Goal: Transaction & Acquisition: Book appointment/travel/reservation

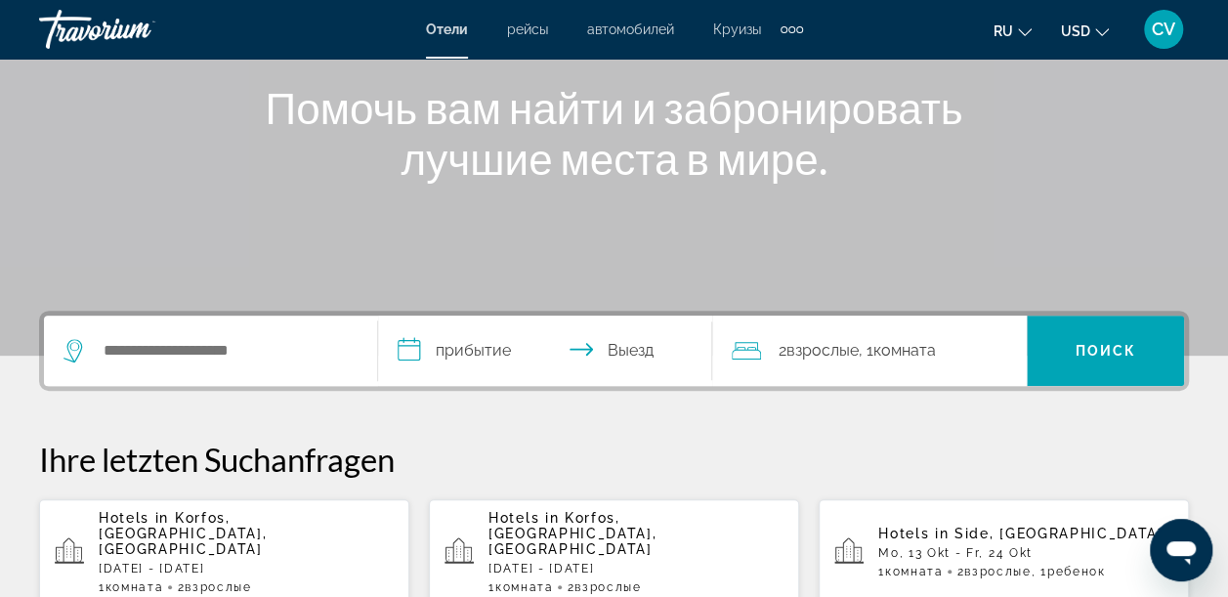
scroll to position [260, 0]
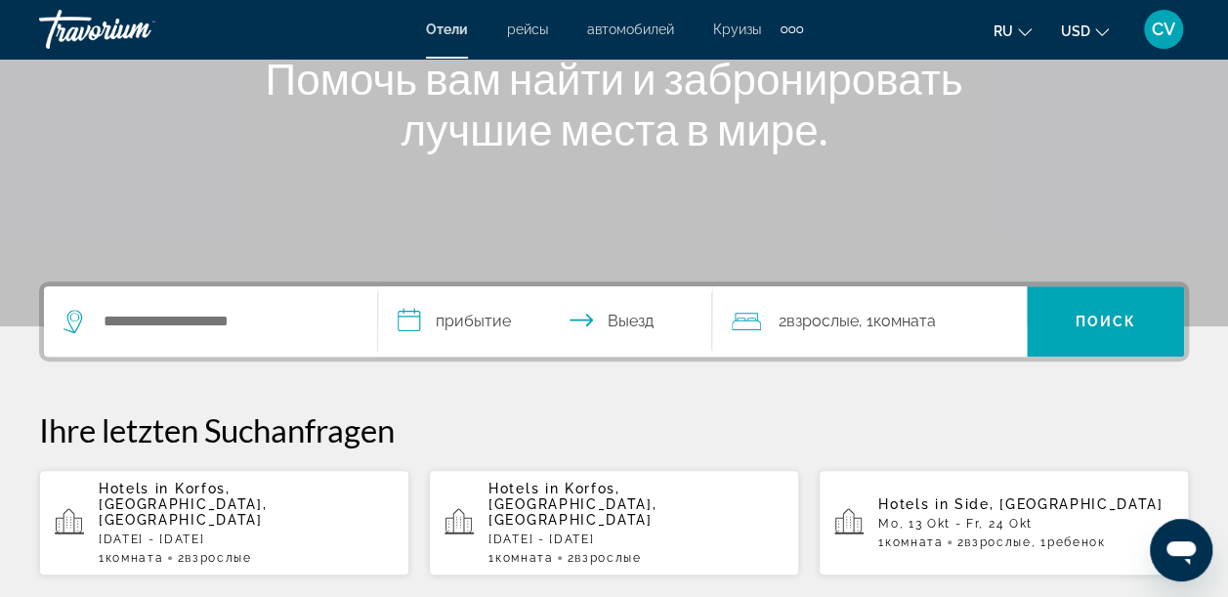
click at [1090, 33] on button "USD USD ($) MXN (Mex$) CAD (Can$) GBP (£) EUR (€) AUD (A$) NZD (NZ$) CNY (CN¥)" at bounding box center [1085, 31] width 48 height 28
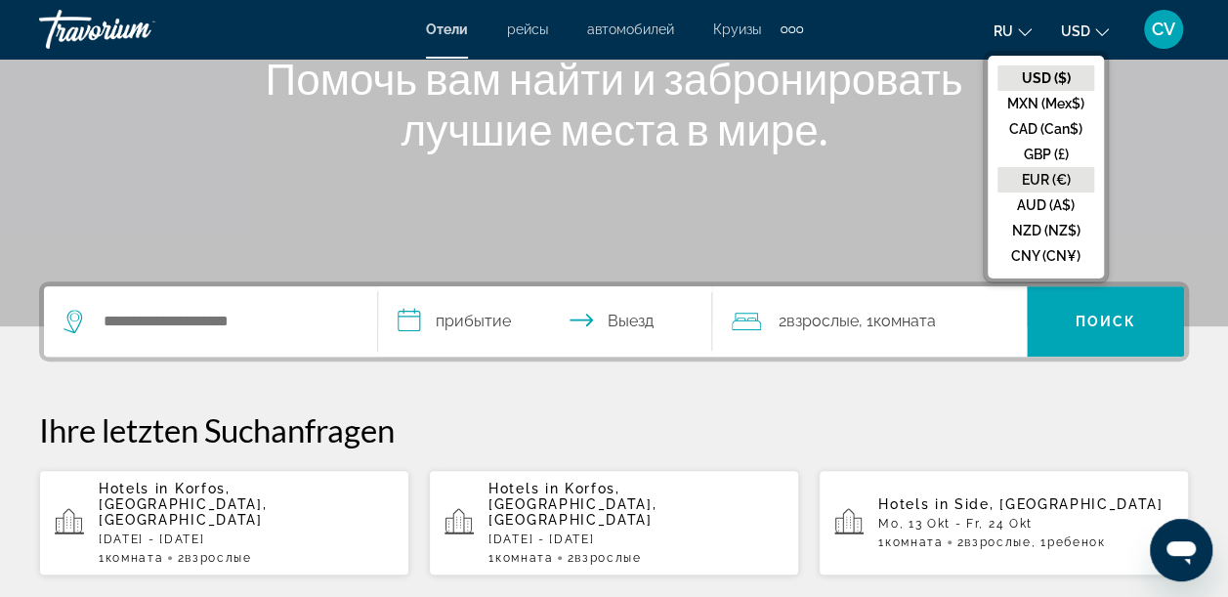
click at [1035, 176] on button "EUR (€)" at bounding box center [1045, 179] width 97 height 25
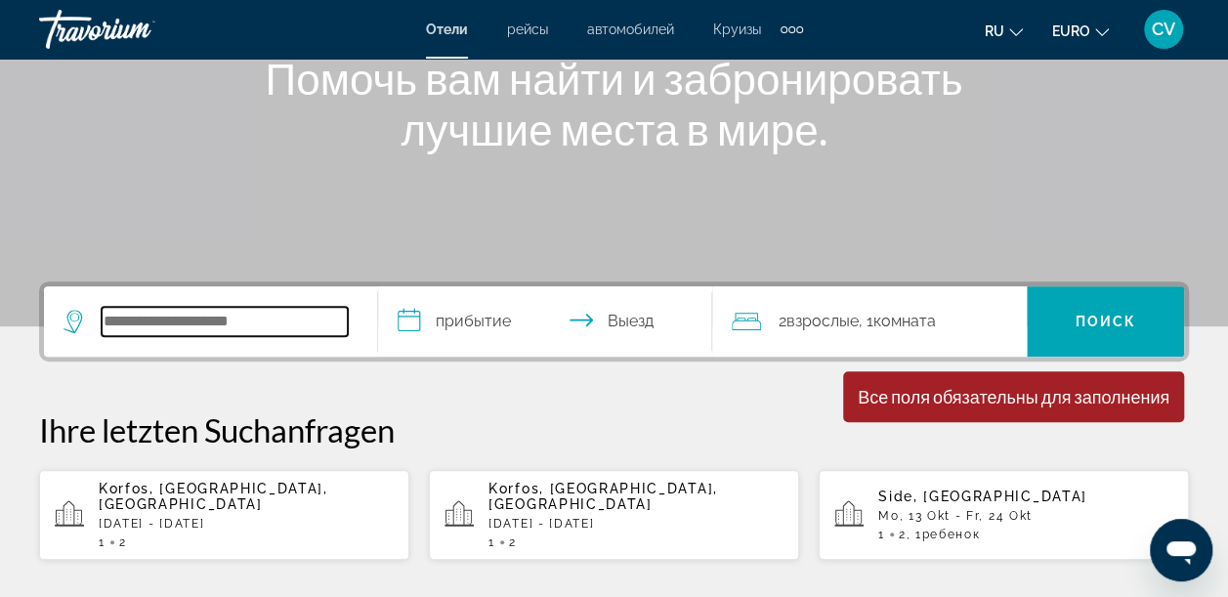
click at [269, 328] on input "Such-Widget" at bounding box center [225, 321] width 246 height 29
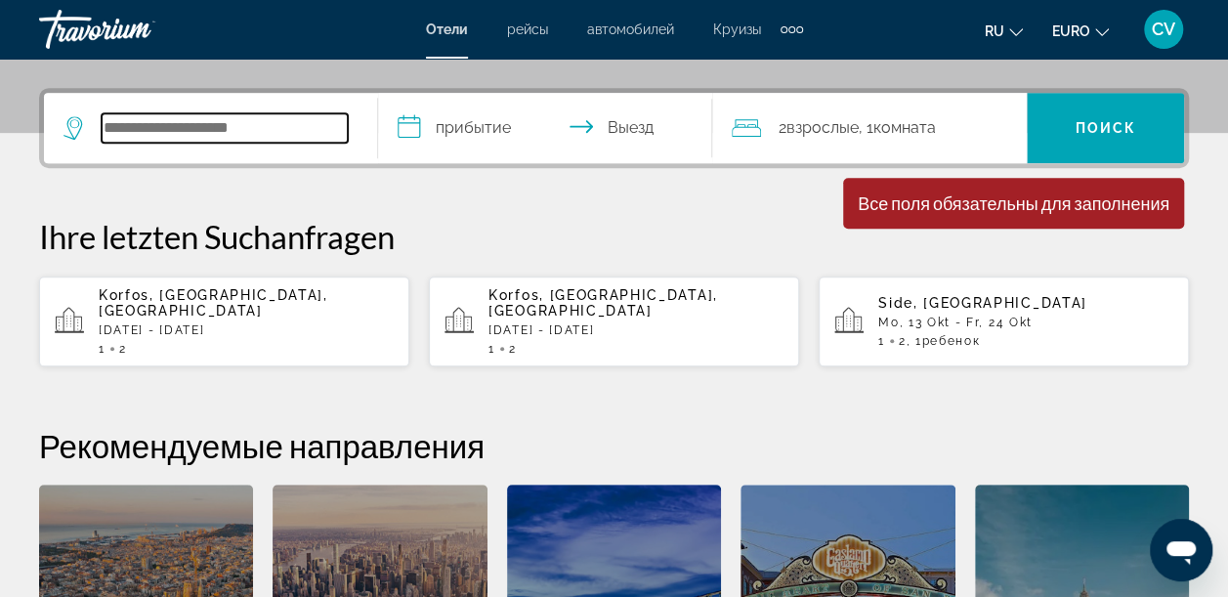
scroll to position [477, 0]
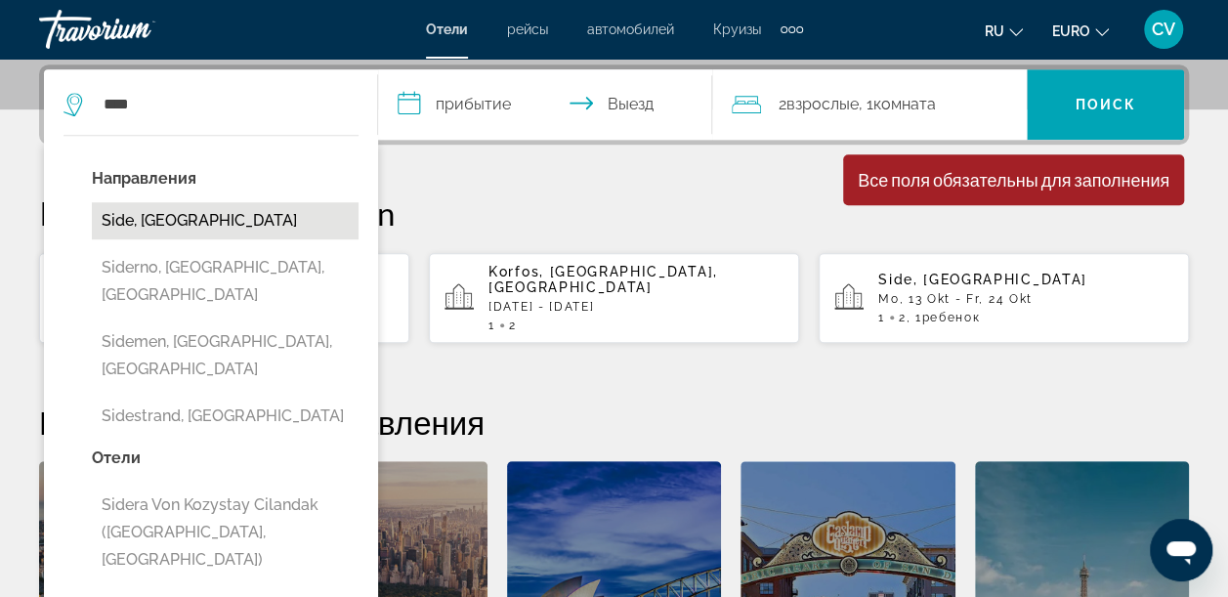
click at [150, 219] on button "Side, [GEOGRAPHIC_DATA]" at bounding box center [225, 220] width 267 height 37
type input "**********"
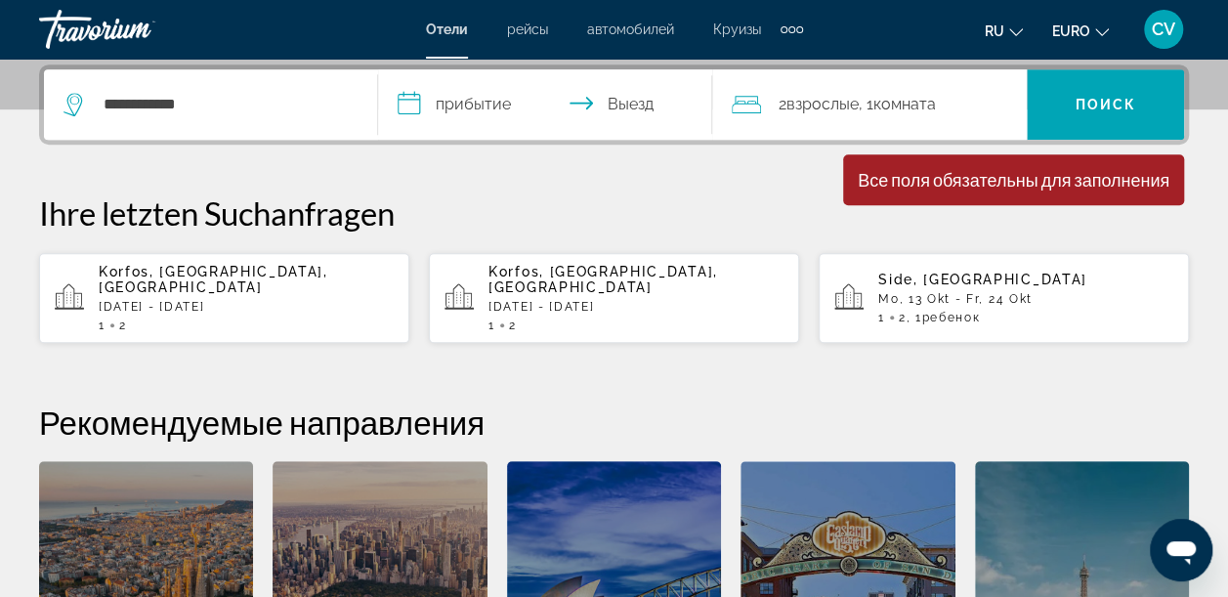
click at [492, 117] on input "**********" at bounding box center [549, 107] width 342 height 76
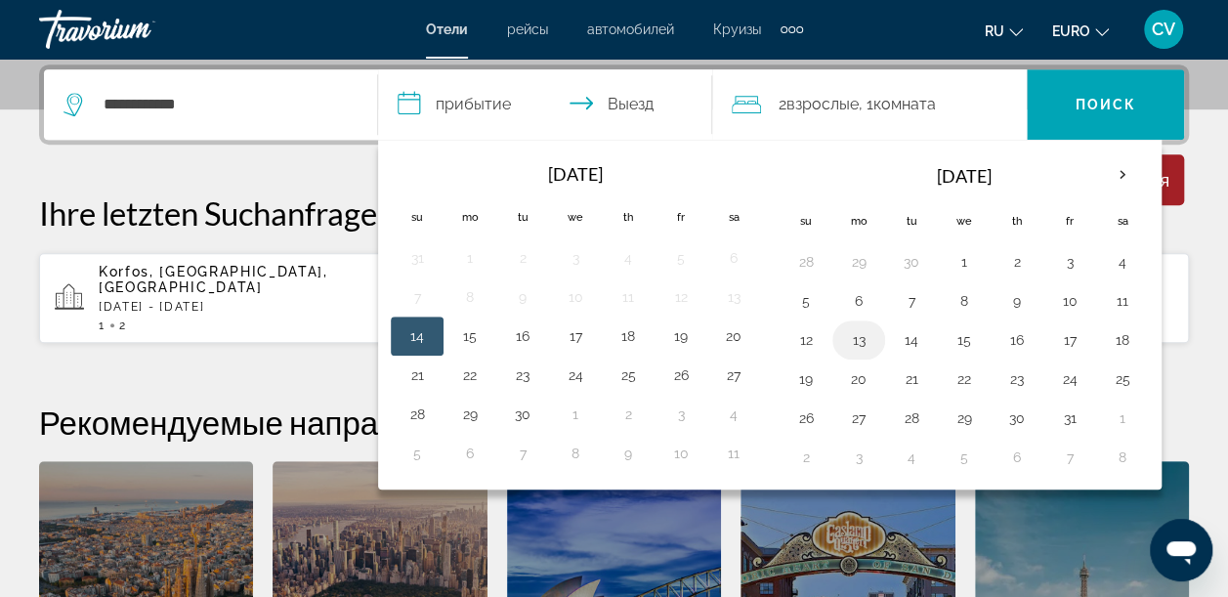
click at [851, 348] on button "13" at bounding box center [858, 339] width 31 height 27
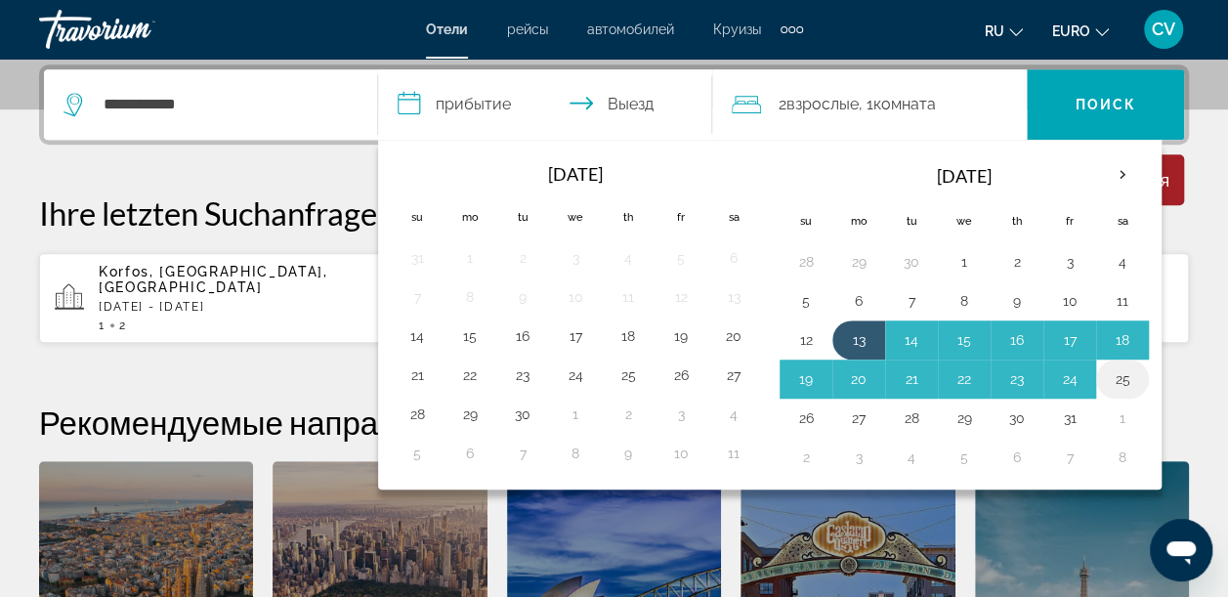
click at [1117, 381] on button "25" at bounding box center [1122, 378] width 31 height 27
type input "**********"
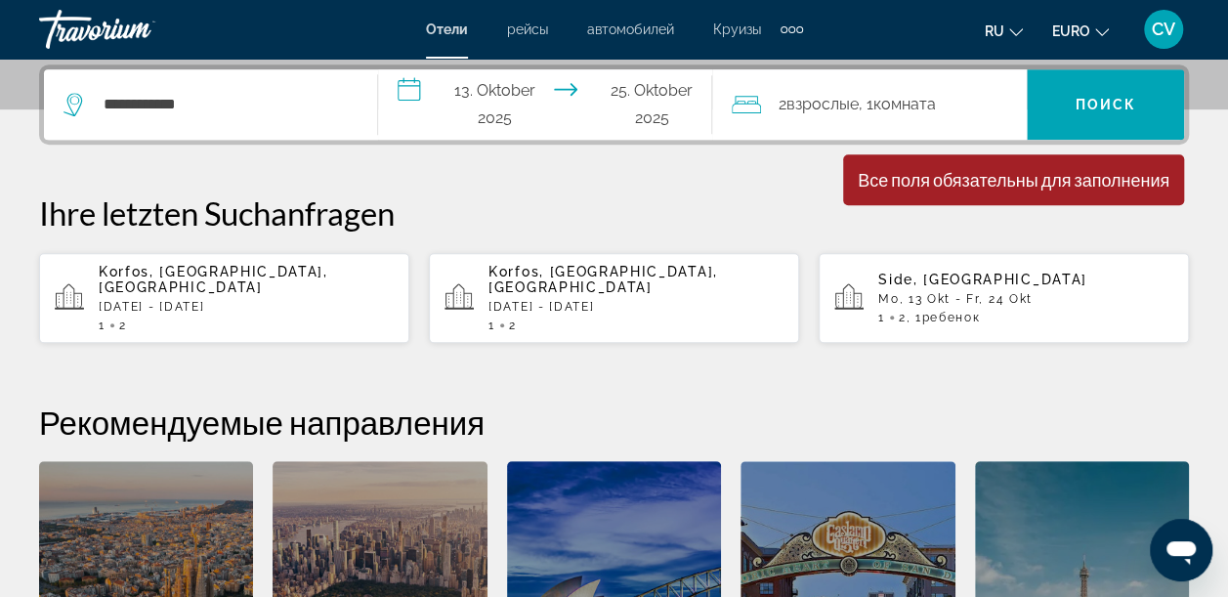
click at [965, 93] on div "2 Взрослый Взрослые , 1 Комната номера" at bounding box center [879, 104] width 295 height 27
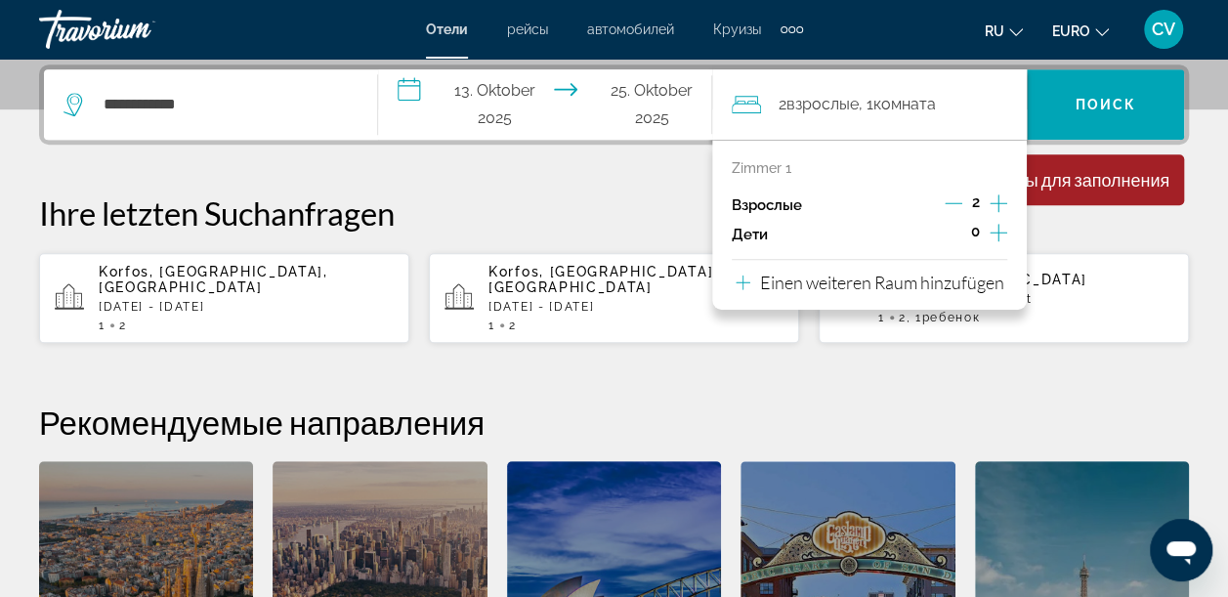
click at [1008, 230] on div "Zimmer 1 Взрослые 2 Дети 0 Einen weiteren Raum hinzufügen" at bounding box center [869, 225] width 314 height 170
click at [1001, 236] on icon "Untergeordnete Elemente inkrementieren" at bounding box center [998, 232] width 18 height 23
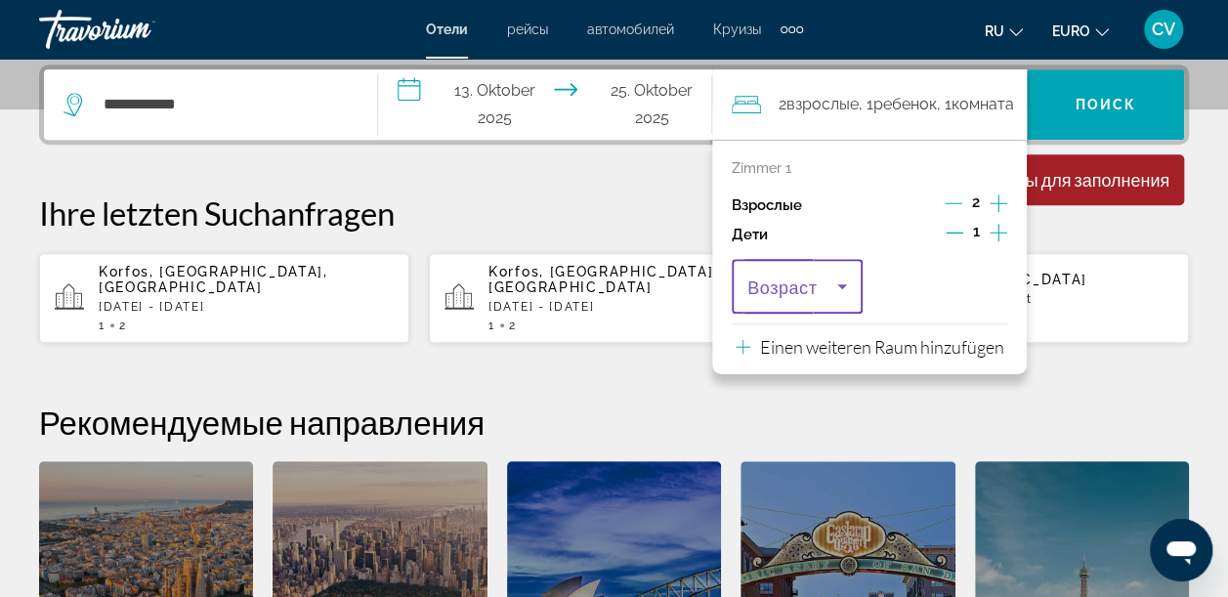
click at [840, 284] on icon "Reisende: 2 Erwachsene, 1 Kind" at bounding box center [842, 286] width 10 height 5
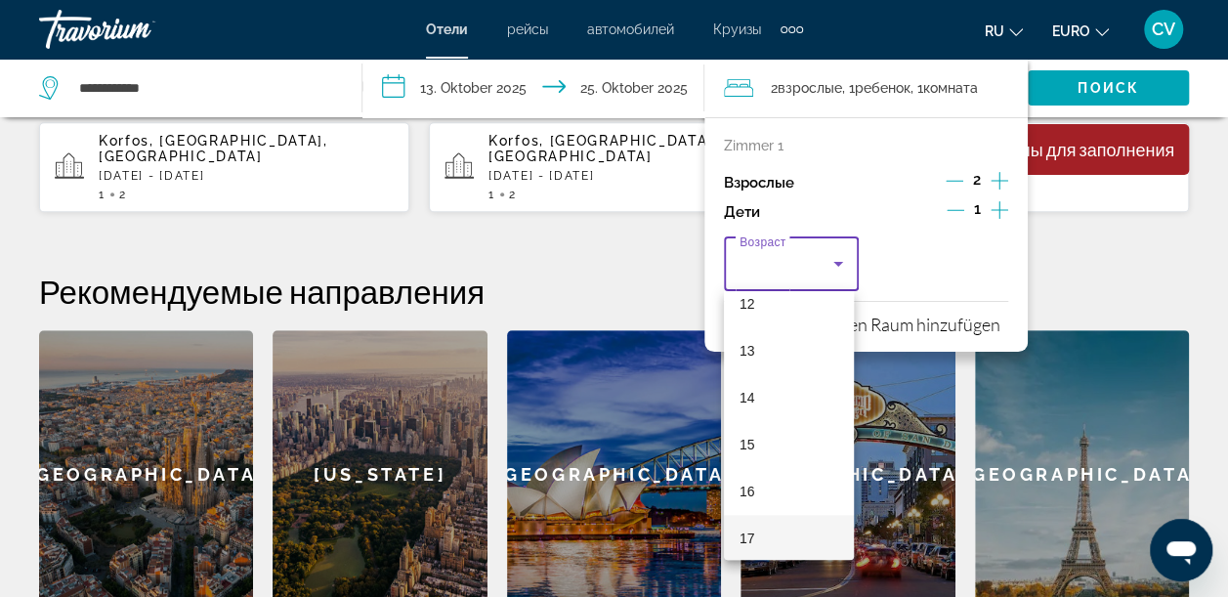
scroll to position [590, 0]
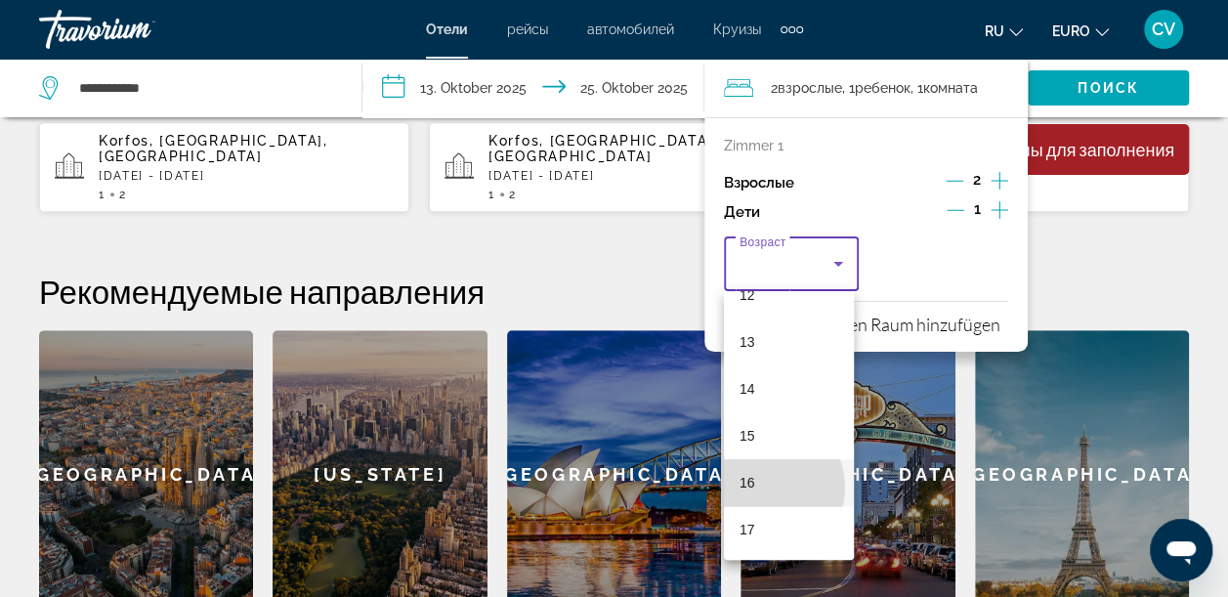
click at [765, 486] on mat-option "16" at bounding box center [789, 482] width 131 height 47
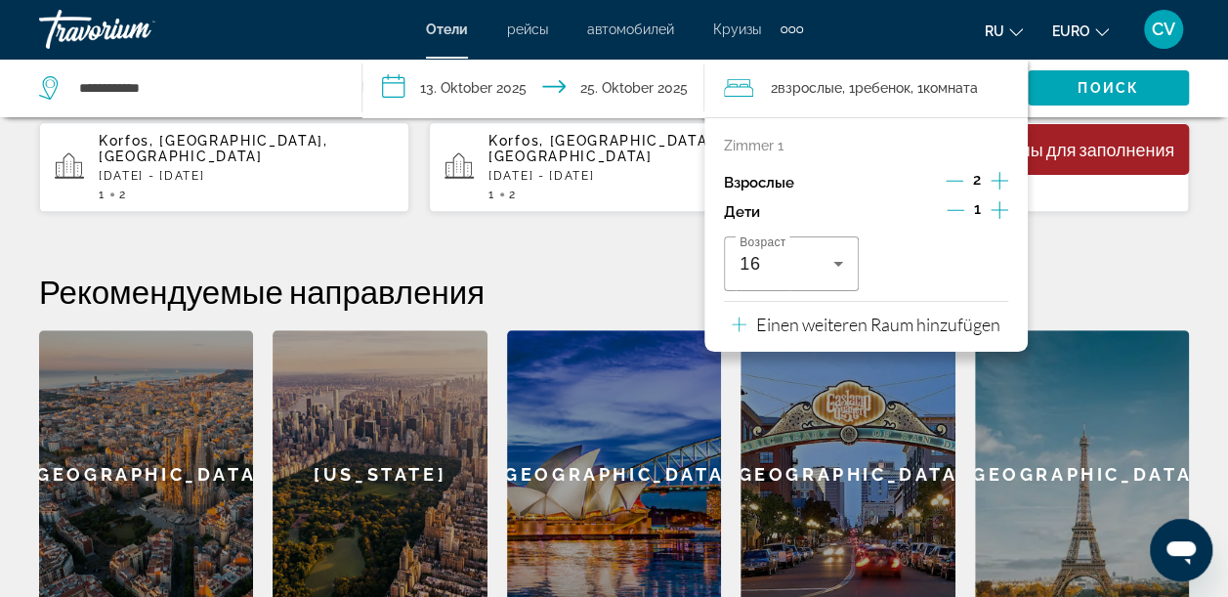
click at [1100, 238] on div "**********" at bounding box center [614, 276] width 1228 height 685
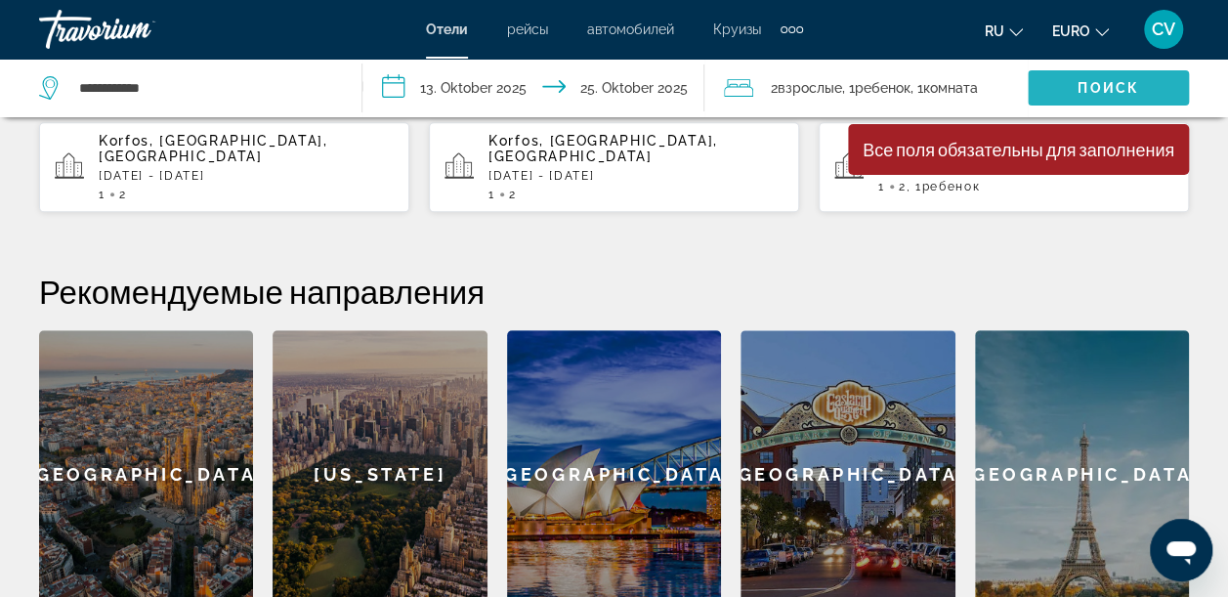
click at [1110, 98] on span "Such-Widget" at bounding box center [1107, 87] width 161 height 47
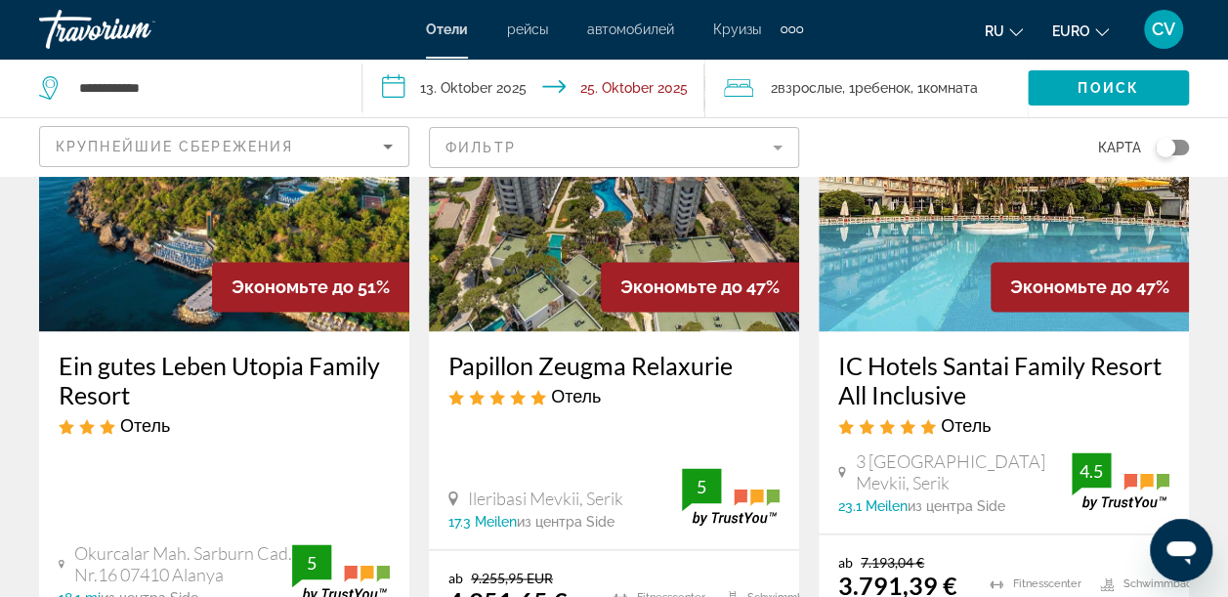
scroll to position [1139, 0]
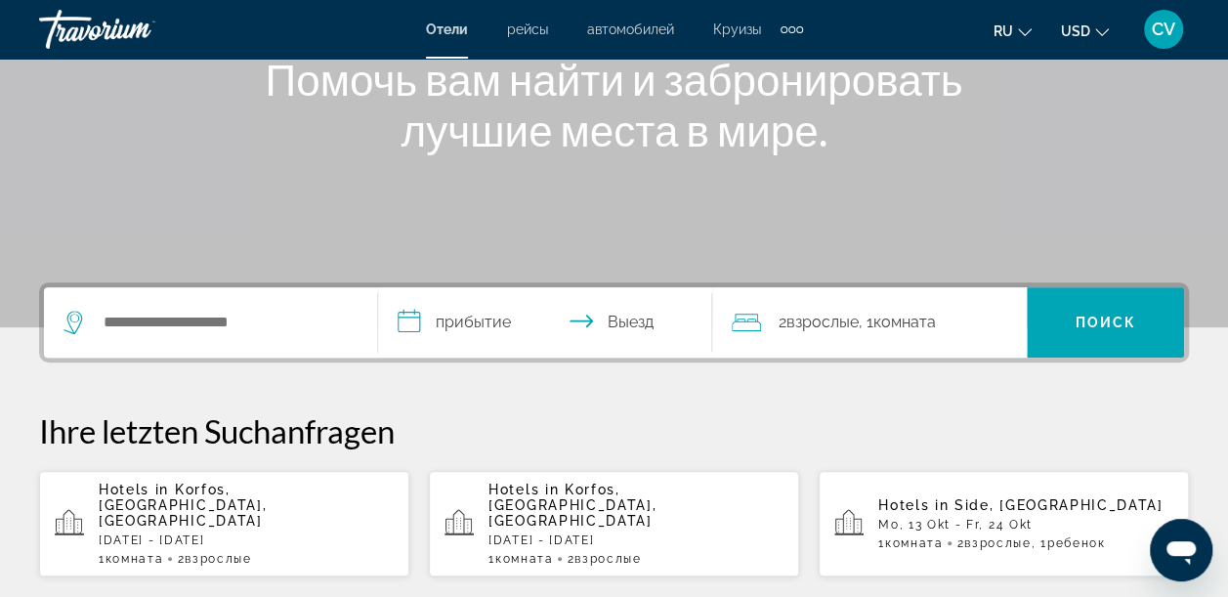
scroll to position [260, 0]
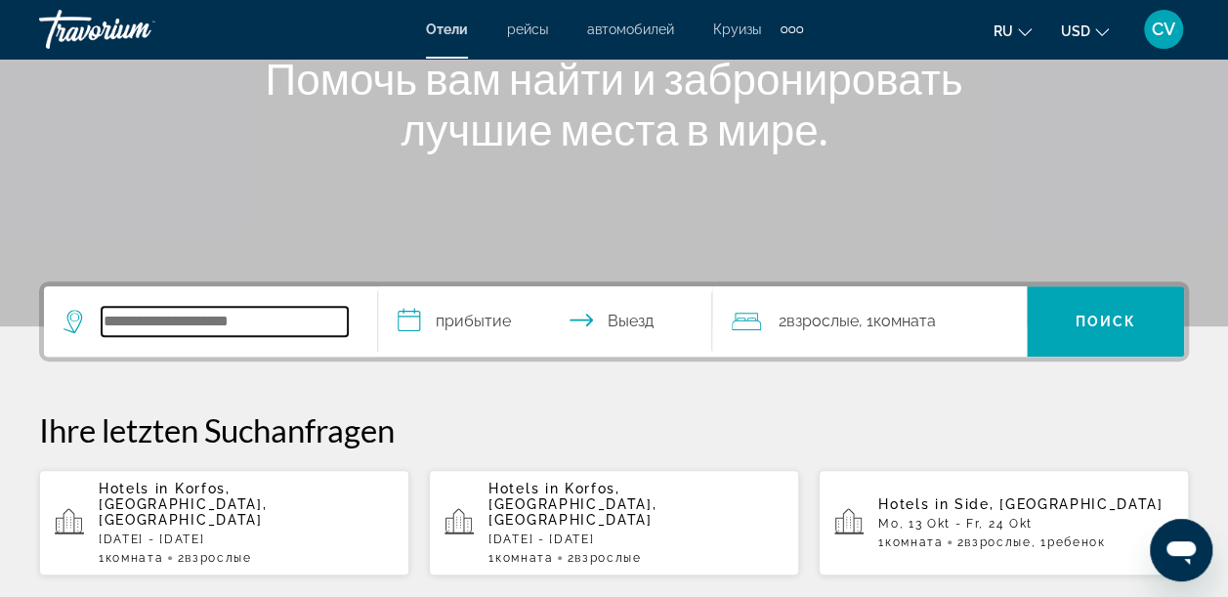
click at [240, 330] on input "Such-Widget" at bounding box center [225, 321] width 246 height 29
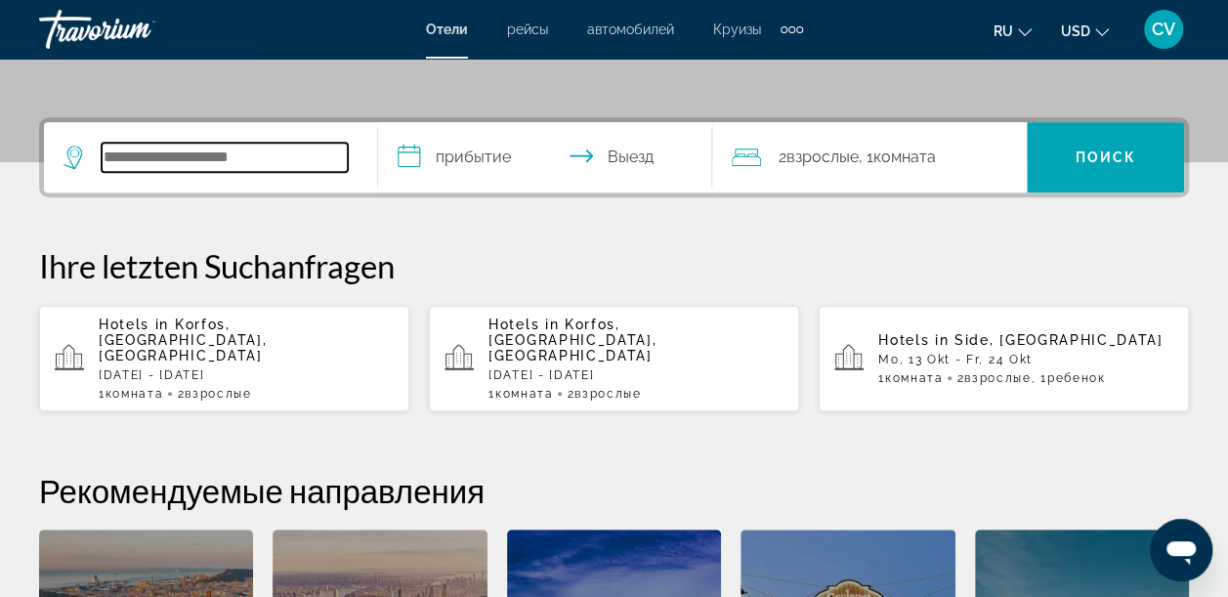
scroll to position [477, 0]
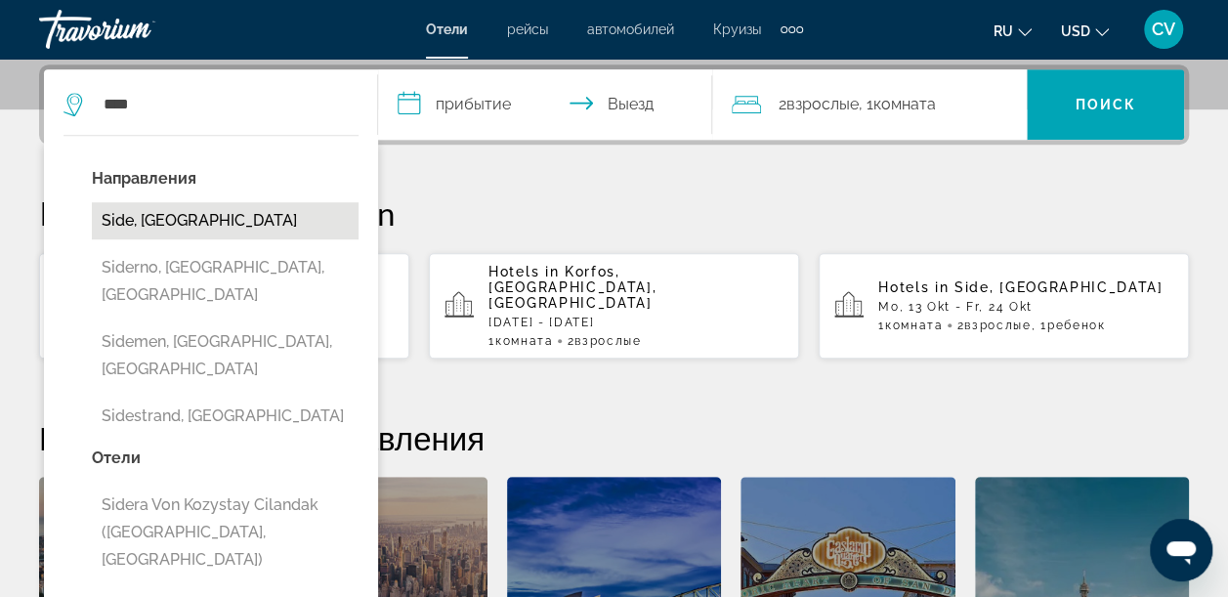
click at [229, 216] on button "Side, [GEOGRAPHIC_DATA]" at bounding box center [225, 220] width 267 height 37
type input "**********"
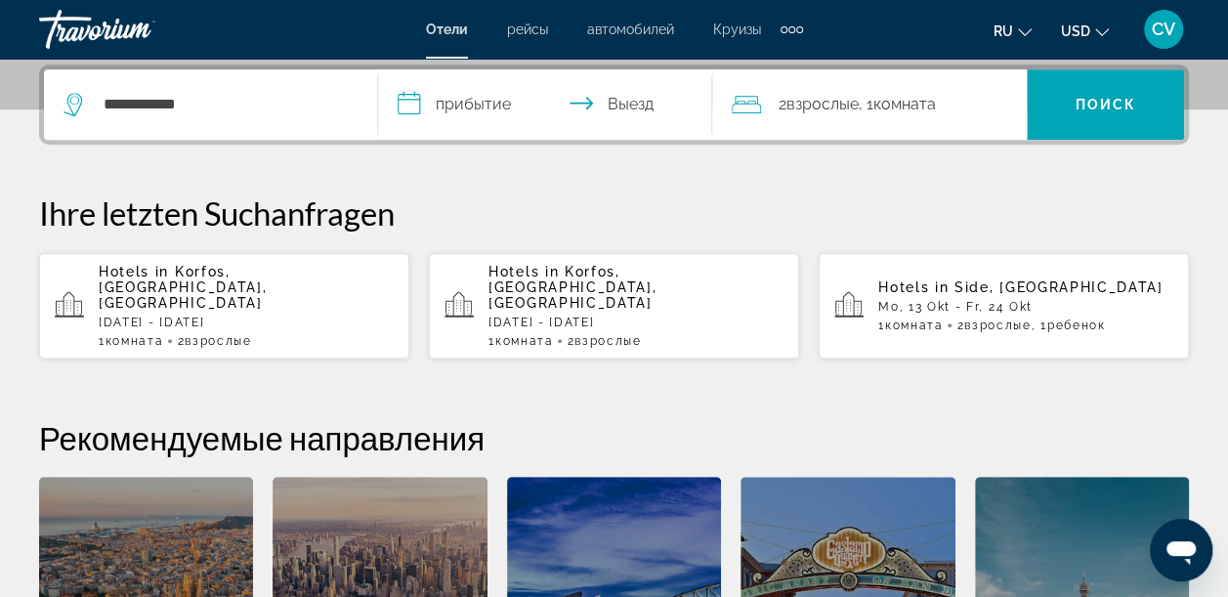
click at [467, 121] on input "**********" at bounding box center [549, 107] width 342 height 76
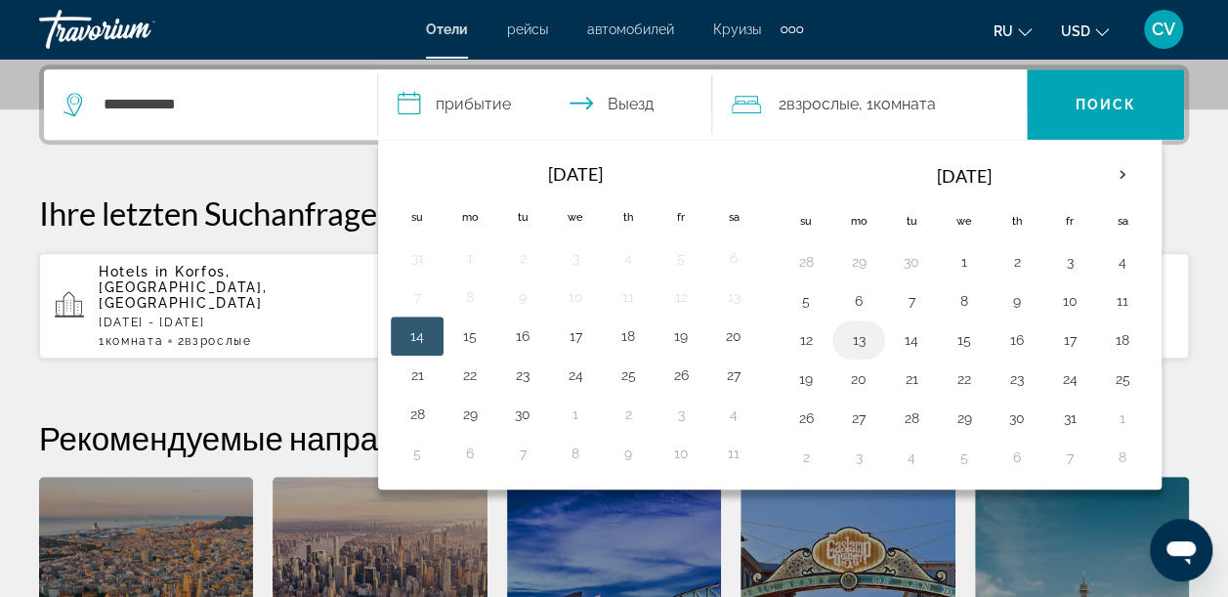
click at [848, 344] on button "13" at bounding box center [858, 339] width 31 height 27
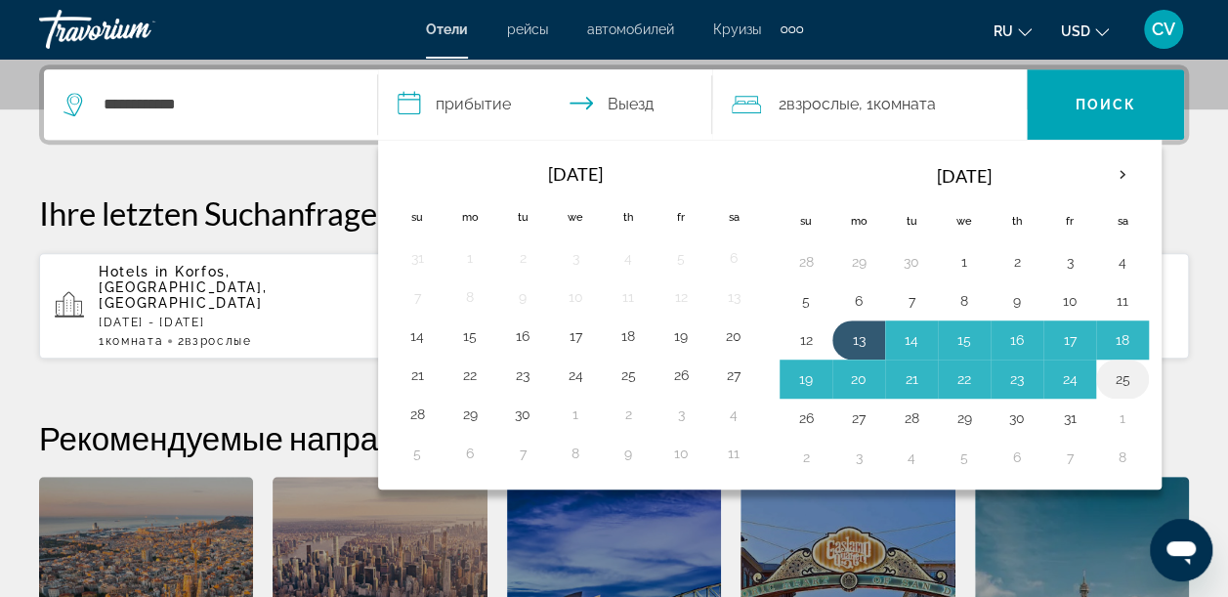
click at [1120, 366] on button "25" at bounding box center [1122, 378] width 31 height 27
type input "**********"
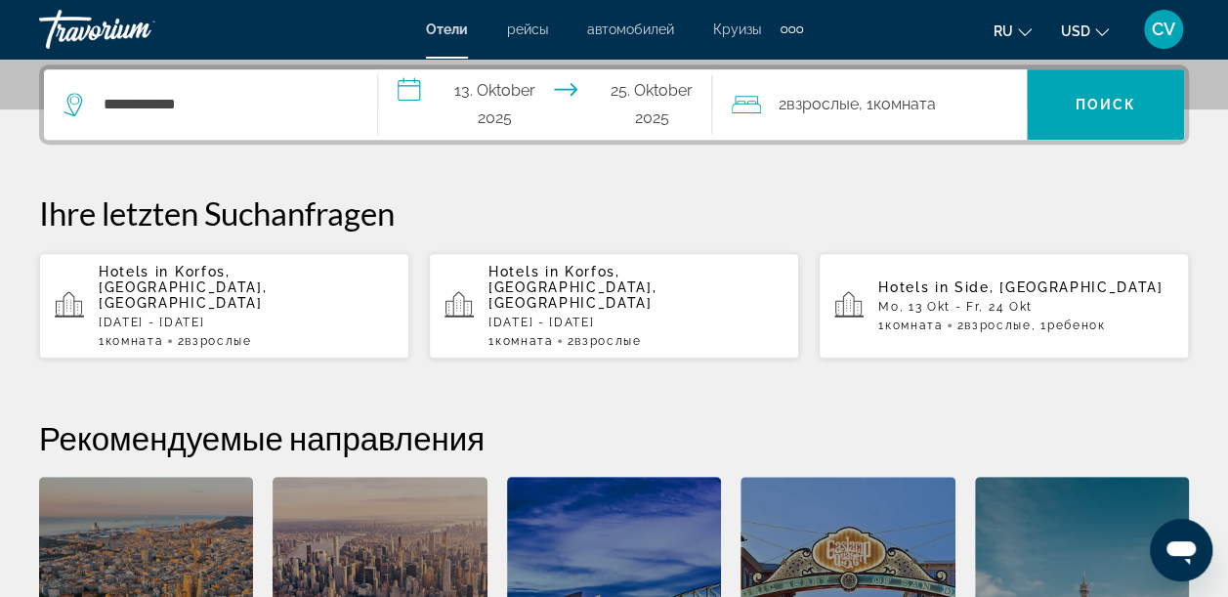
click at [924, 96] on span "Комната" at bounding box center [904, 104] width 63 height 19
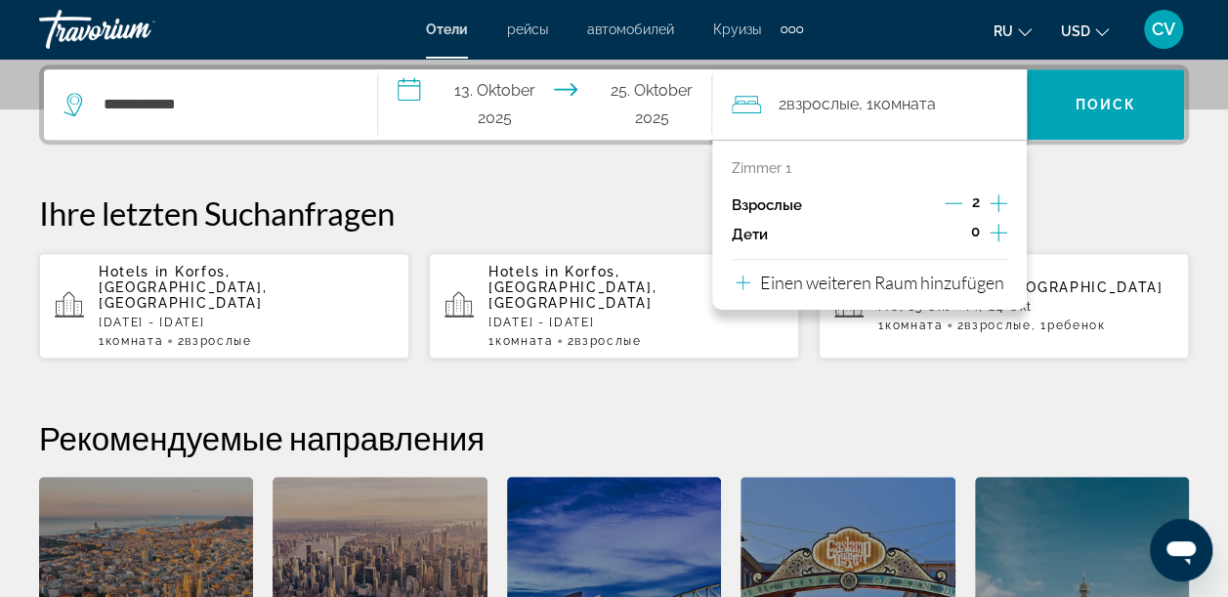
click at [1002, 227] on icon "Untergeordnete Elemente inkrementieren" at bounding box center [998, 232] width 18 height 23
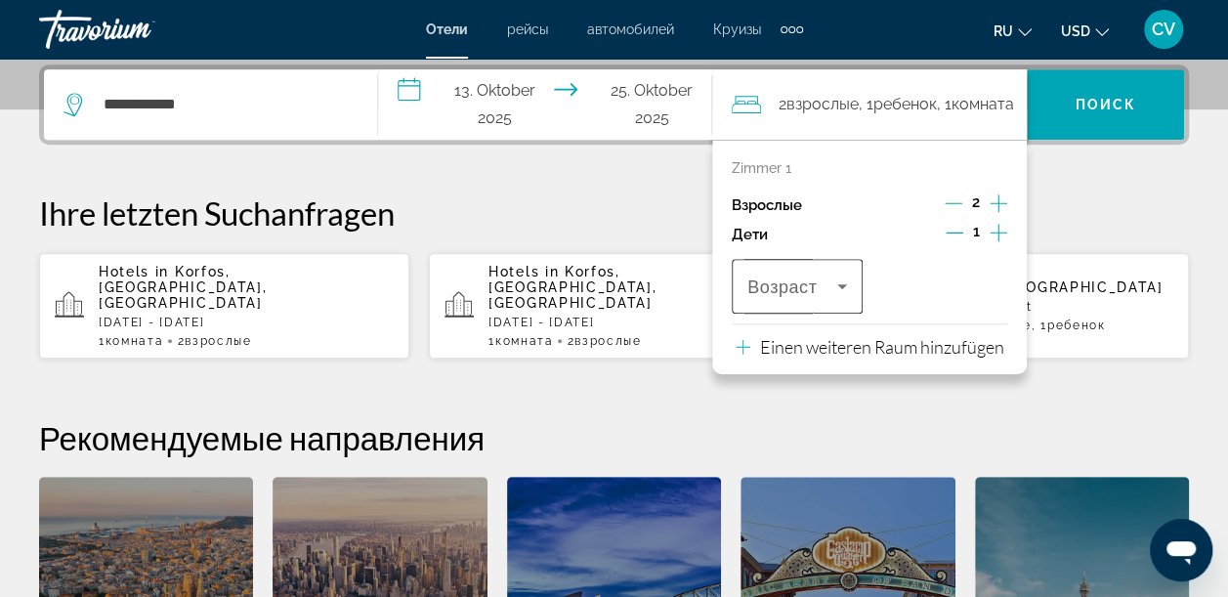
click at [839, 278] on icon "Reisende: 2 Erwachsene, 1 Kind" at bounding box center [841, 285] width 23 height 23
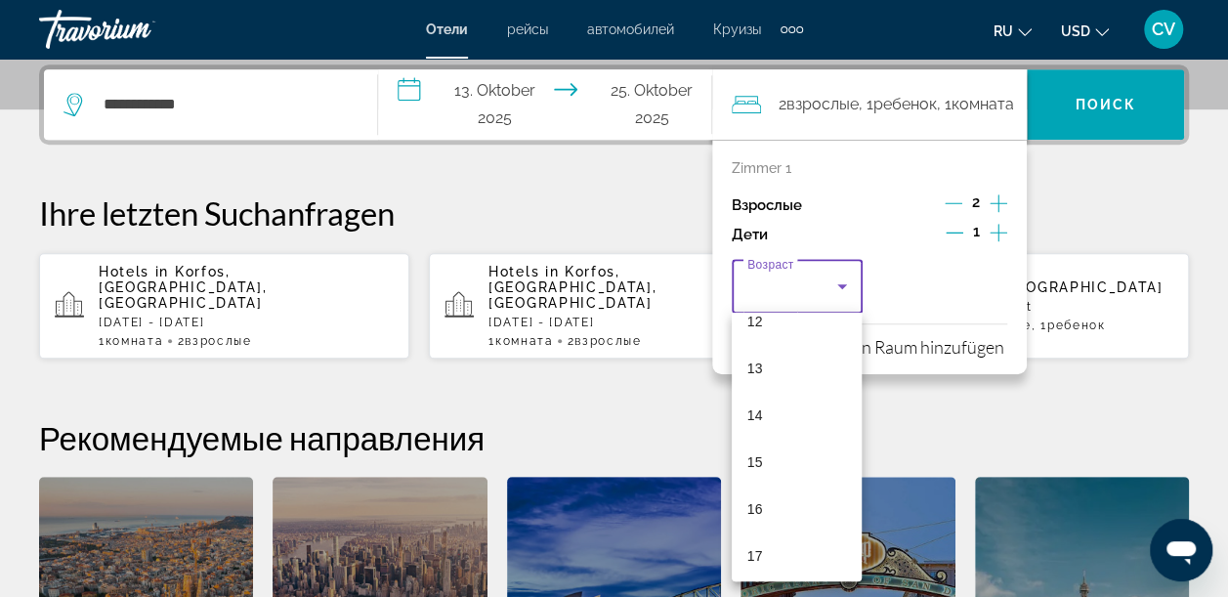
scroll to position [590, 0]
click at [768, 504] on mat-option "16" at bounding box center [797, 504] width 131 height 47
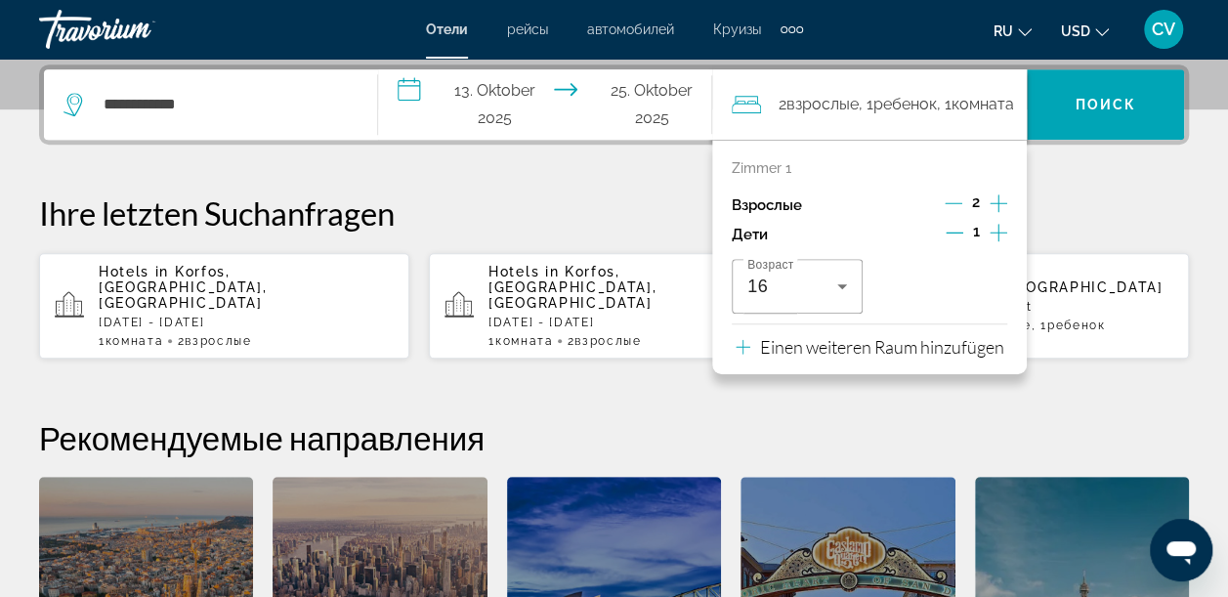
drag, startPoint x: 1085, startPoint y: 209, endPoint x: 1094, endPoint y: 186, distance: 25.0
click at [1089, 198] on p "Ihre letzten Suchanfragen" at bounding box center [614, 212] width 1150 height 39
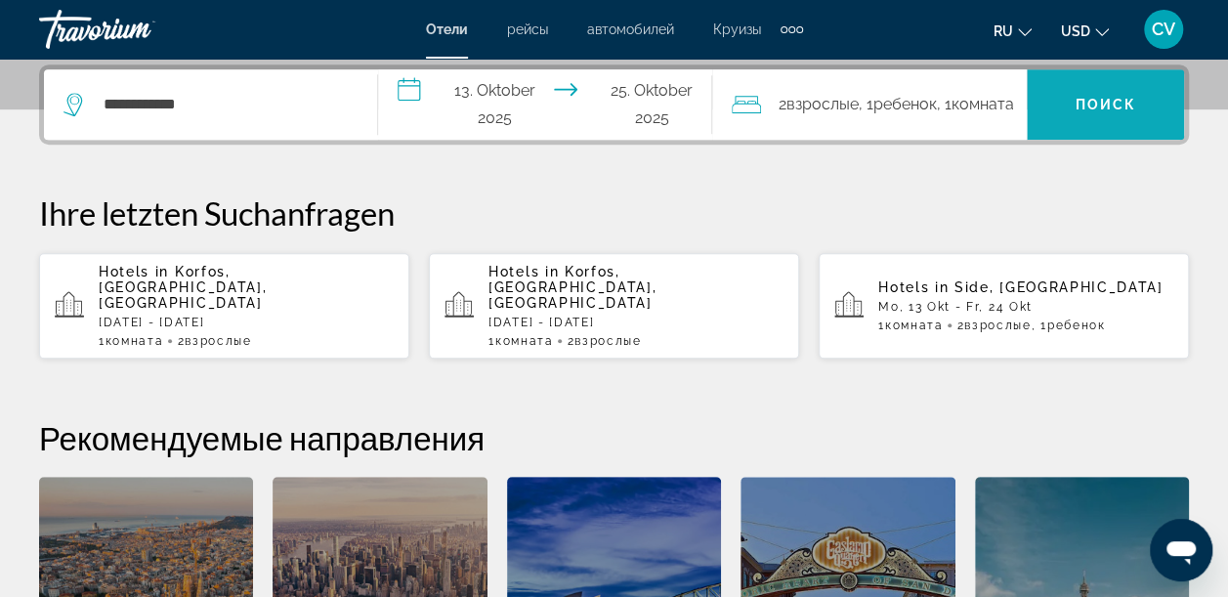
click at [1109, 109] on span "Поиск" at bounding box center [1105, 105] width 62 height 16
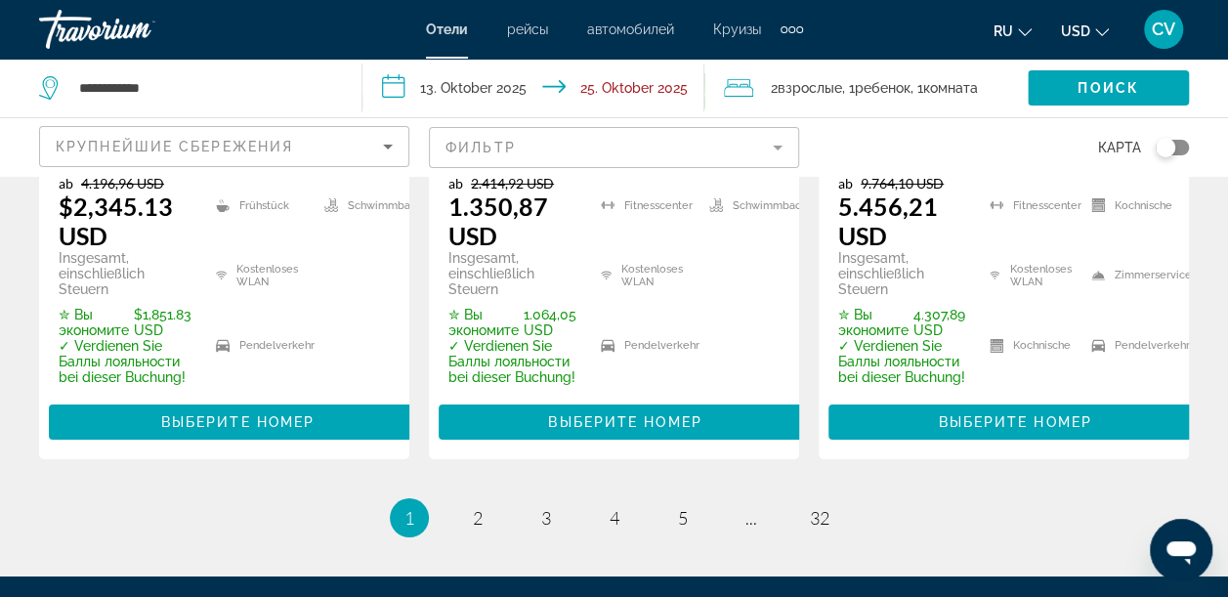
scroll to position [3287, 0]
click at [465, 501] on link "Seite 2" at bounding box center [477, 518] width 34 height 34
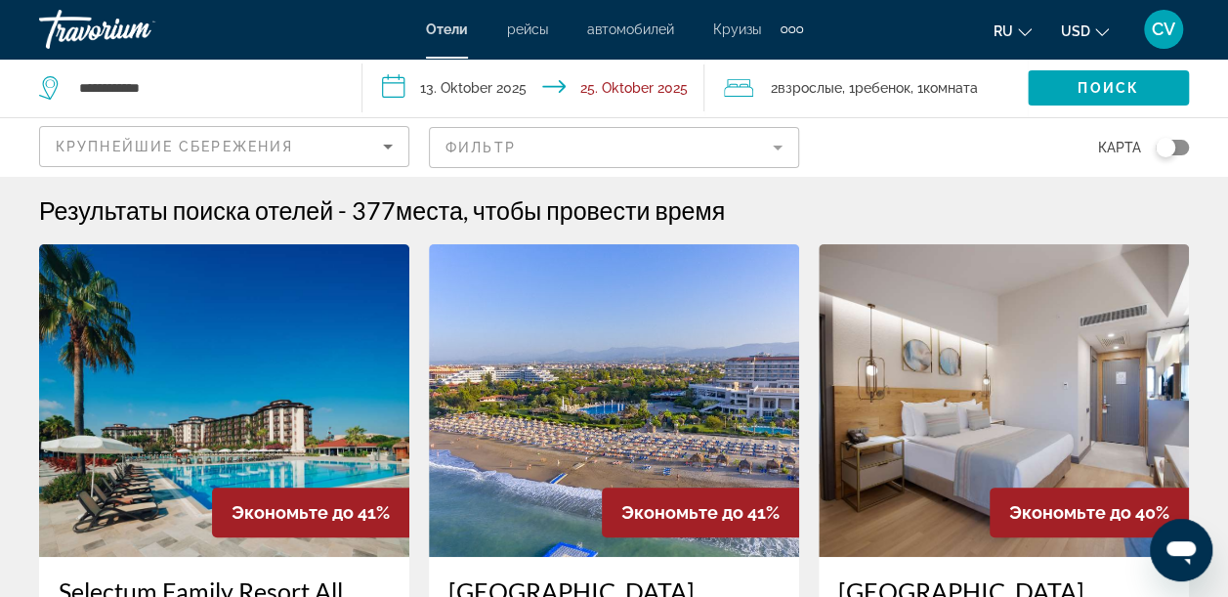
click at [774, 139] on mat-form-field "Фильтр" at bounding box center [614, 147] width 370 height 41
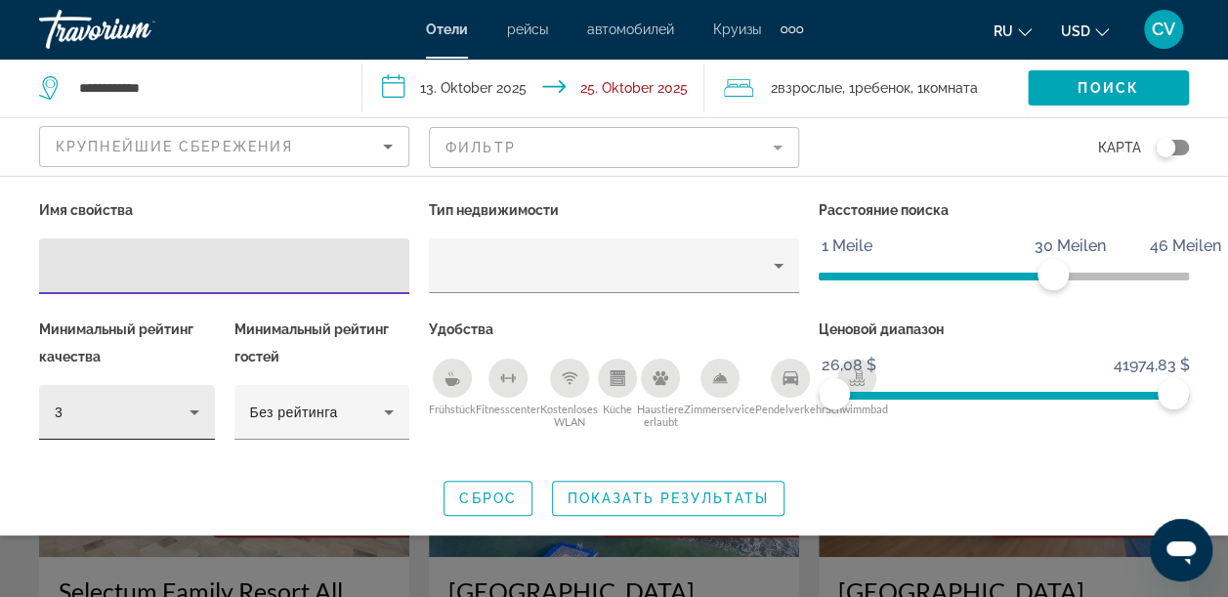
click at [199, 413] on icon "Hotel-Filter" at bounding box center [194, 411] width 23 height 23
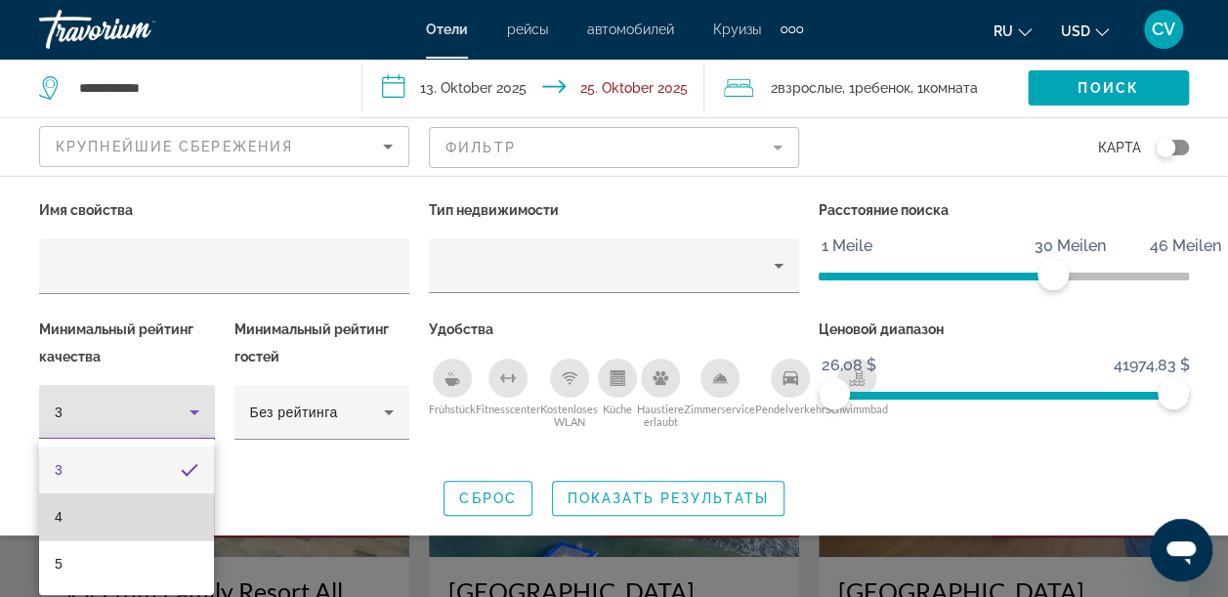
click at [100, 529] on mat-option "4" at bounding box center [126, 516] width 175 height 47
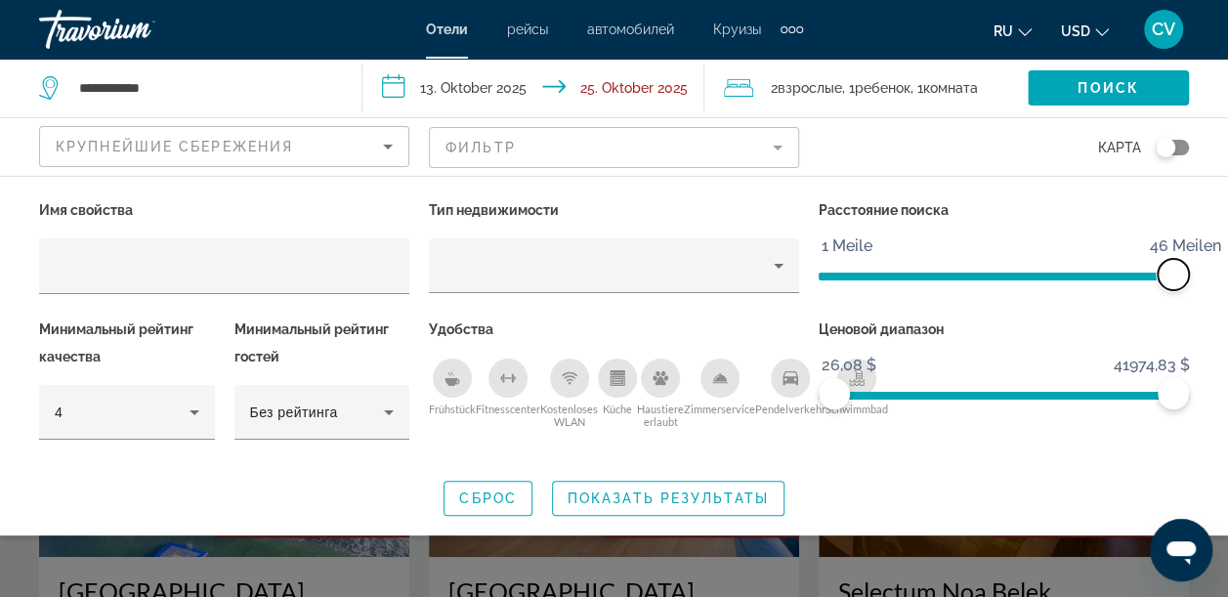
drag, startPoint x: 1037, startPoint y: 273, endPoint x: 1201, endPoint y: 275, distance: 164.1
click at [1198, 275] on div "Имя свойства Тип недвижимости Расстояние поиска 1 Meile 46 Meilen 46 Meilen Мин…" at bounding box center [614, 355] width 1228 height 319
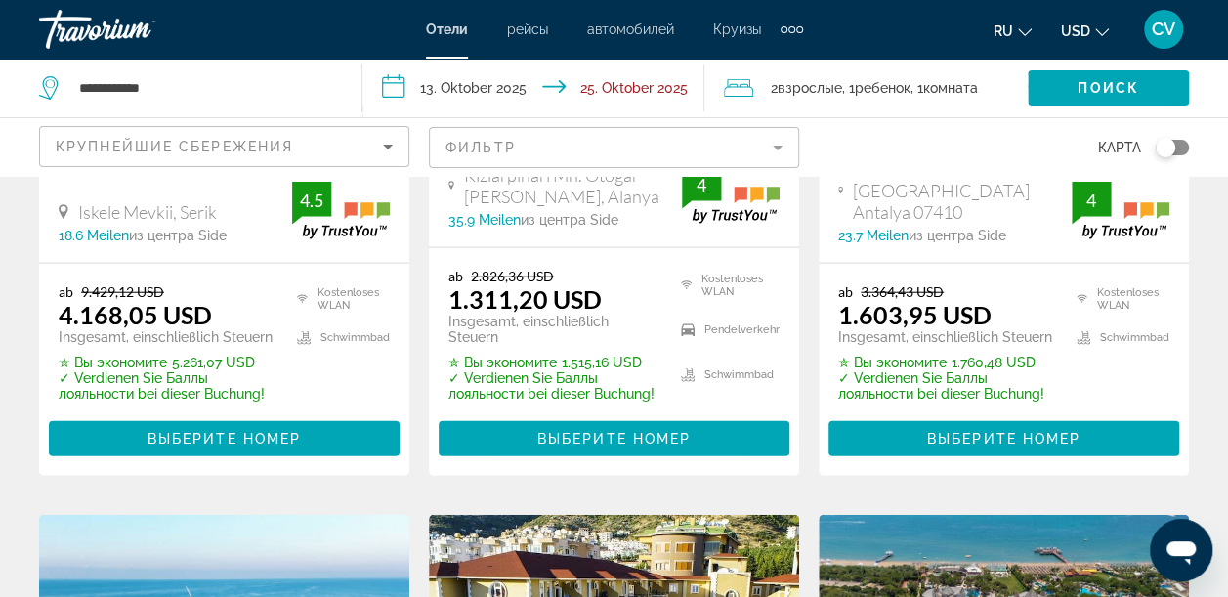
scroll to position [2279, 0]
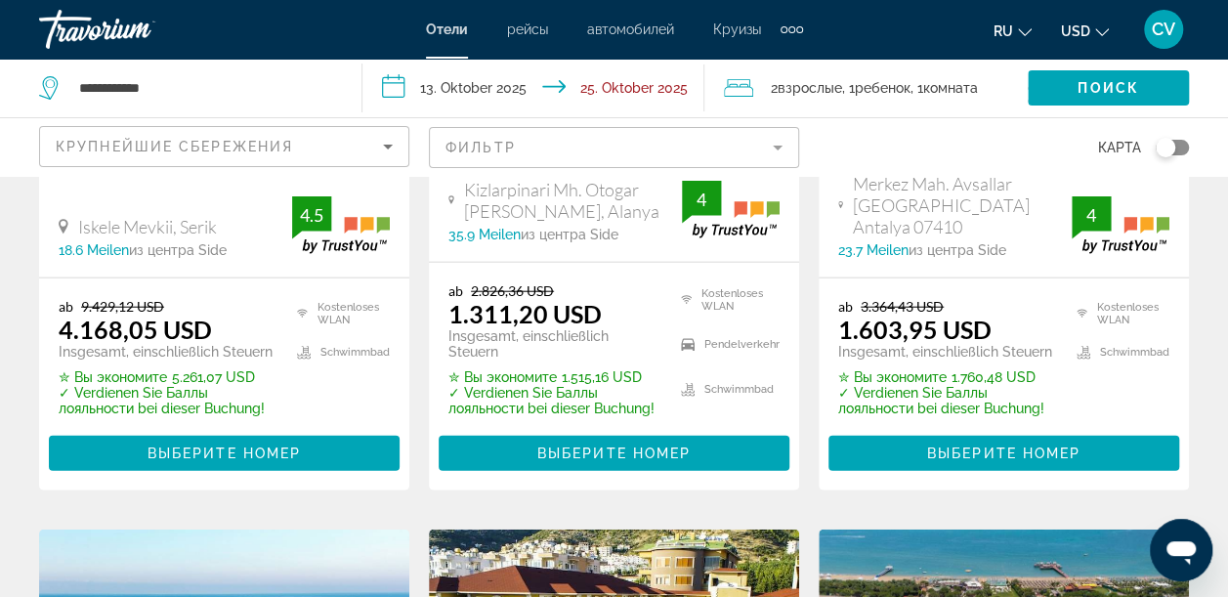
click at [289, 159] on div "Крупнейшие сбережения" at bounding box center [224, 154] width 337 height 55
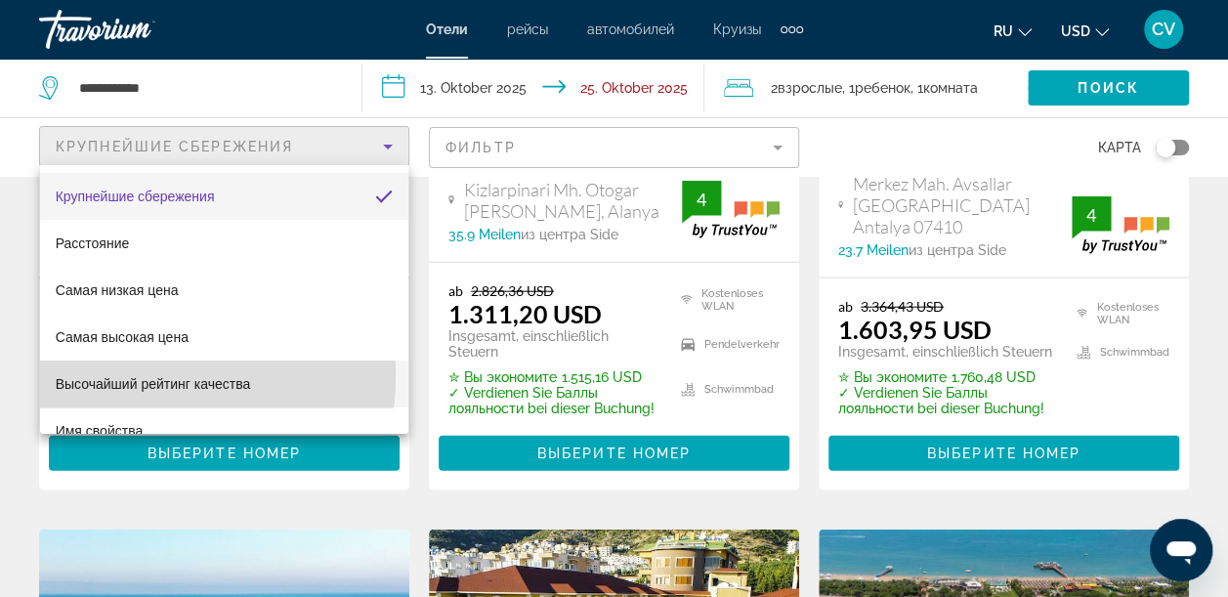
click at [127, 376] on span "Высочайший рейтинг качества" at bounding box center [153, 384] width 195 height 16
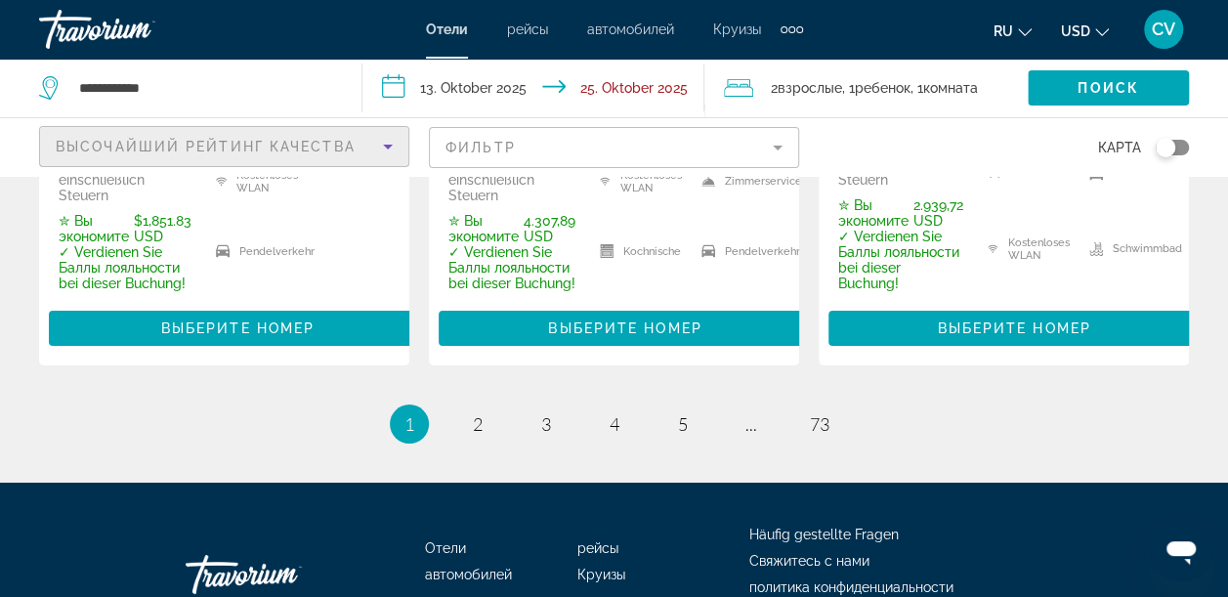
scroll to position [3353, 0]
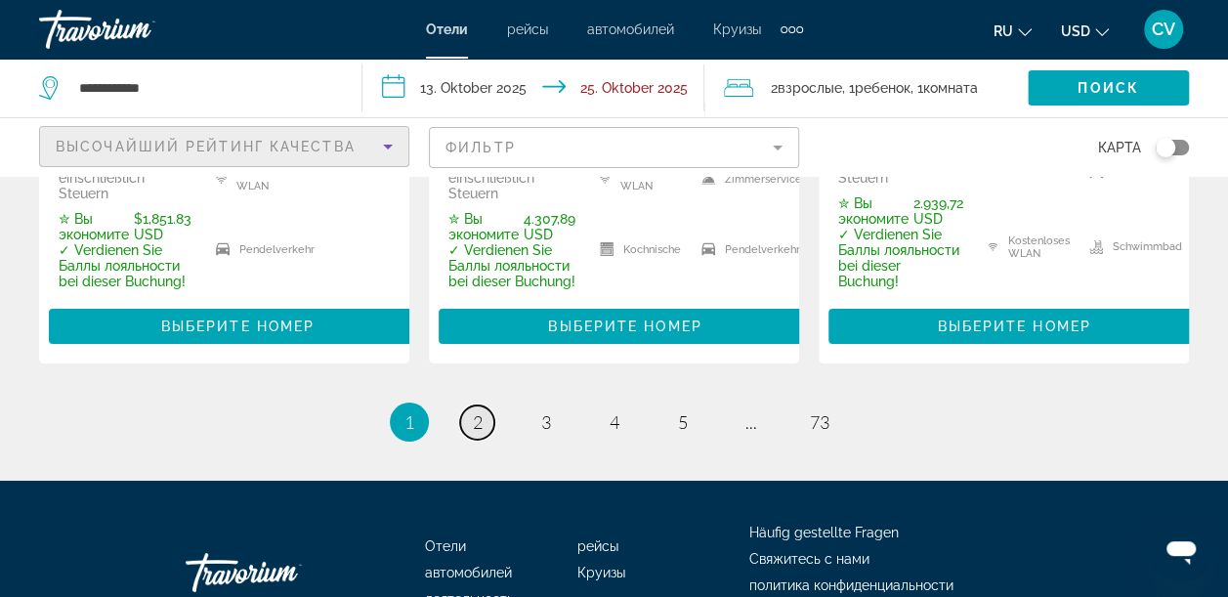
click at [475, 411] on span "2" at bounding box center [478, 421] width 10 height 21
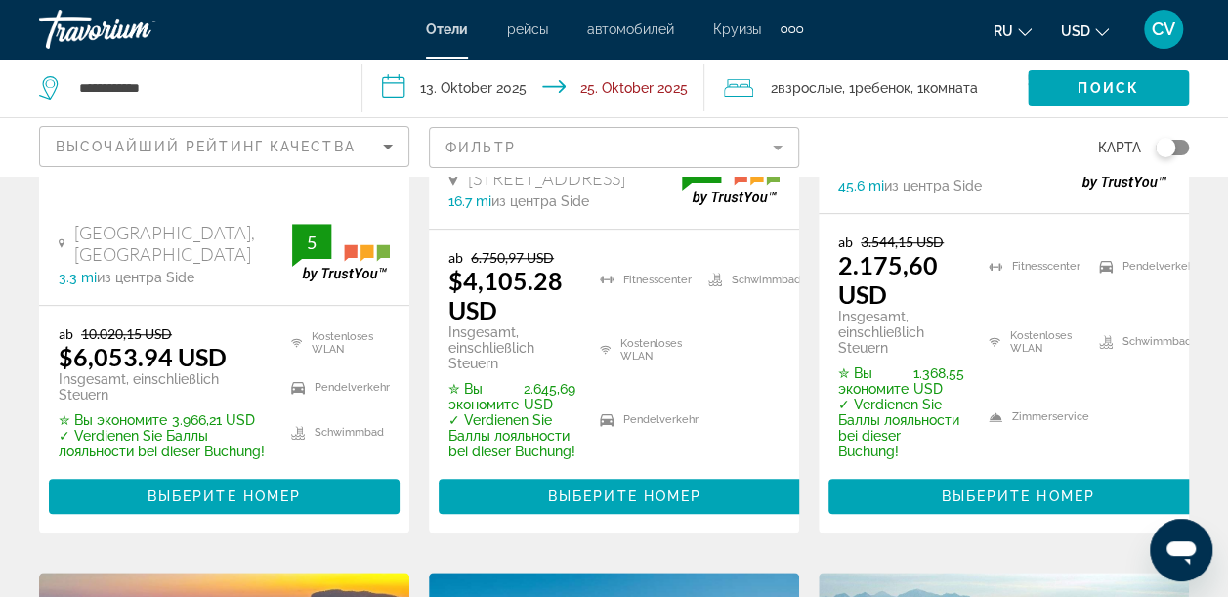
scroll to position [553, 0]
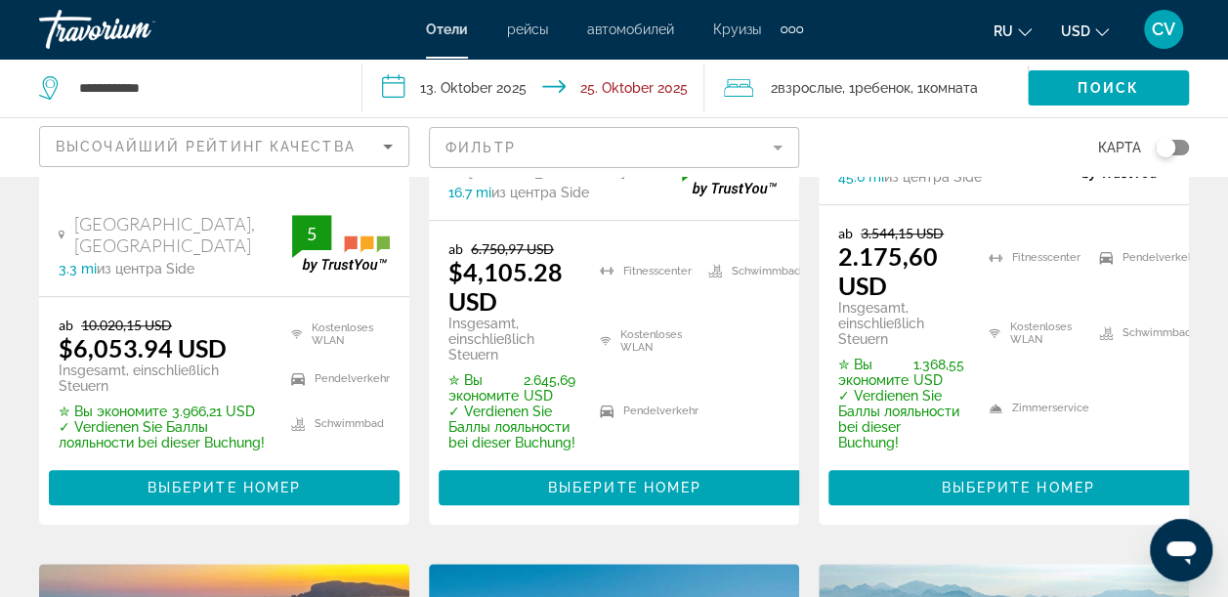
click at [279, 64] on div "**********" at bounding box center [190, 88] width 303 height 59
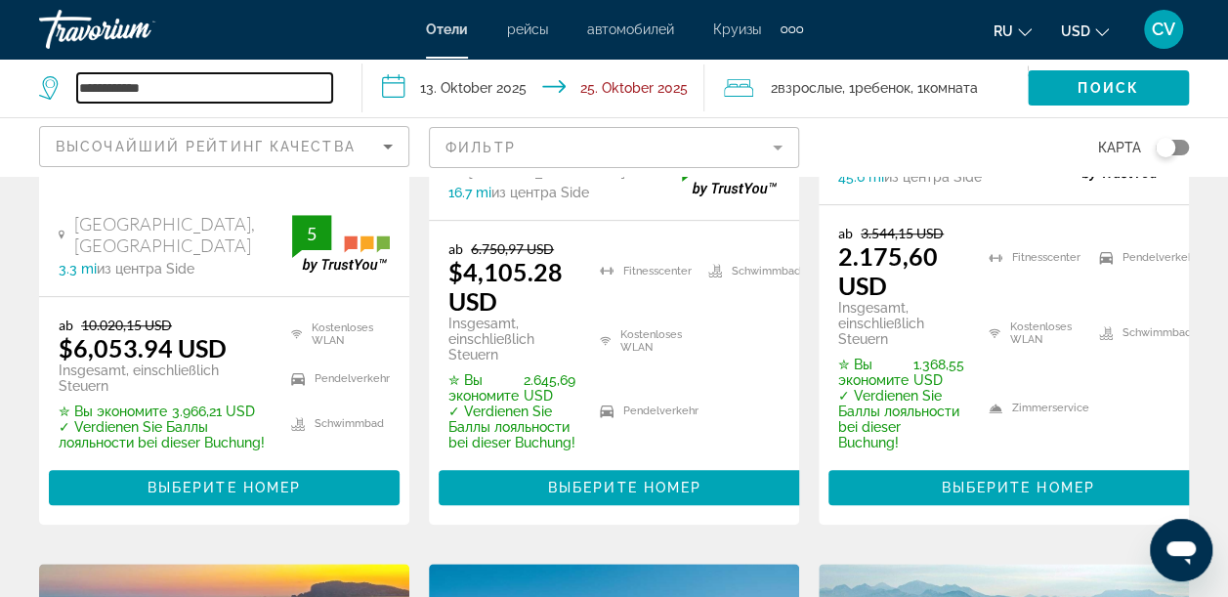
click at [209, 87] on input "**********" at bounding box center [204, 87] width 255 height 29
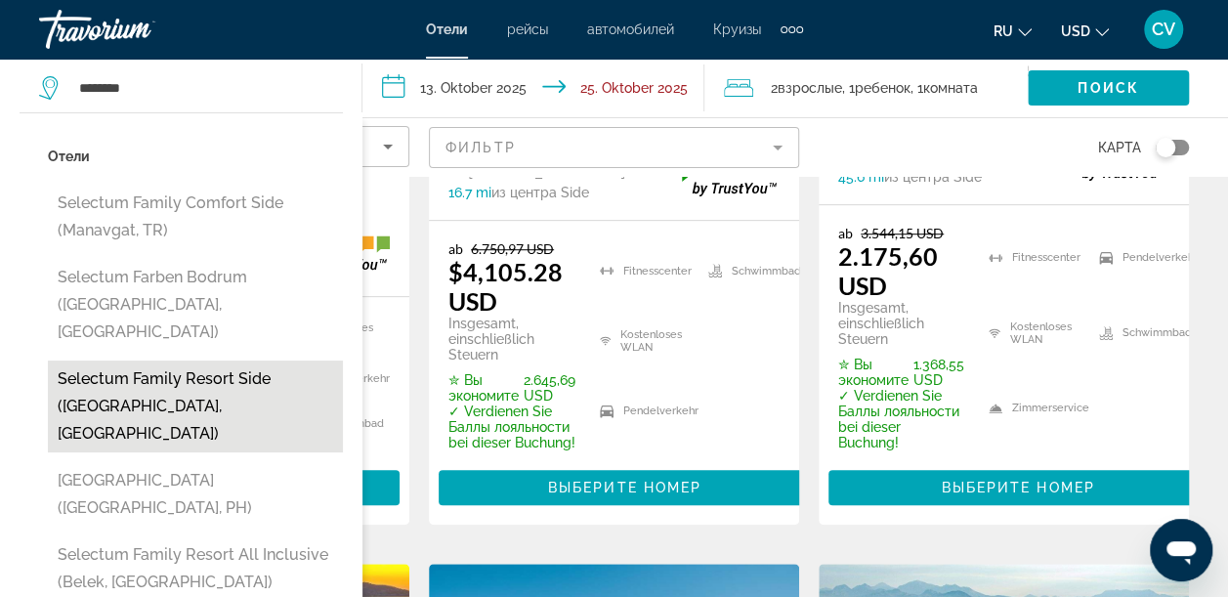
click at [121, 360] on button "Selectum Family Resort Side ([GEOGRAPHIC_DATA], [GEOGRAPHIC_DATA])" at bounding box center [195, 406] width 295 height 92
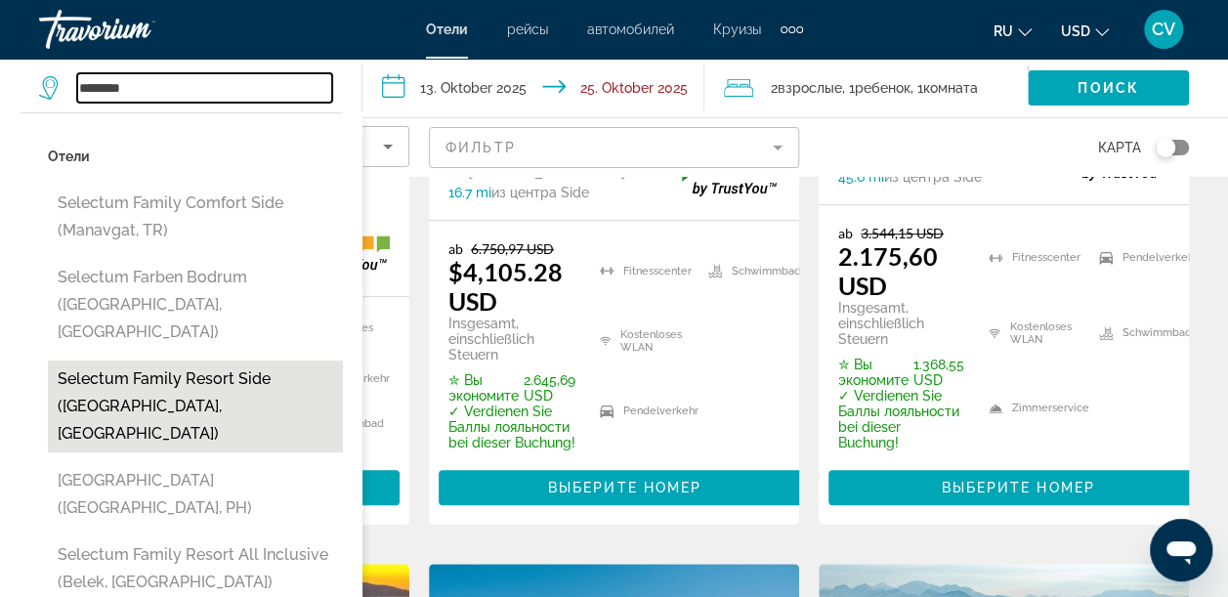
type input "**********"
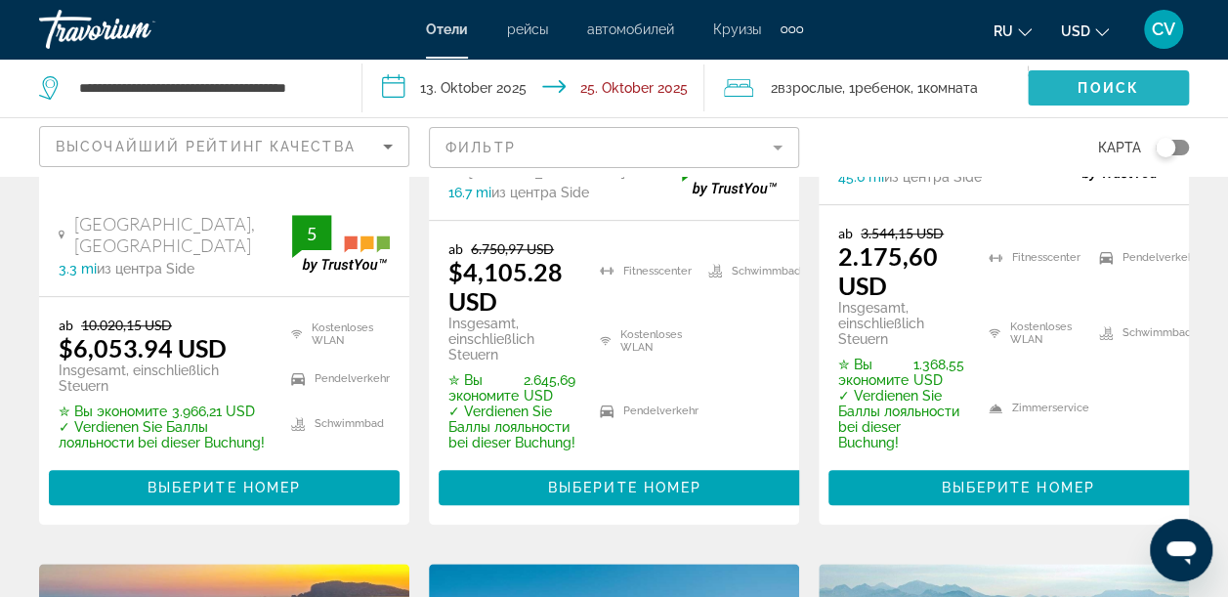
click at [1087, 84] on span "Поиск" at bounding box center [1108, 88] width 62 height 16
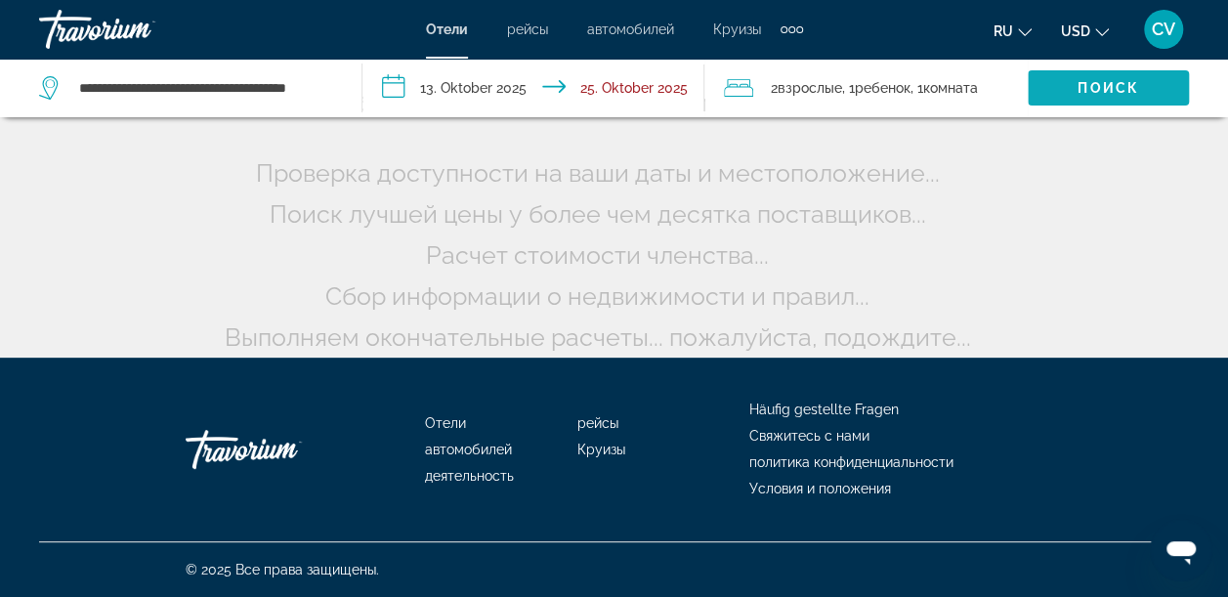
scroll to position [190, 0]
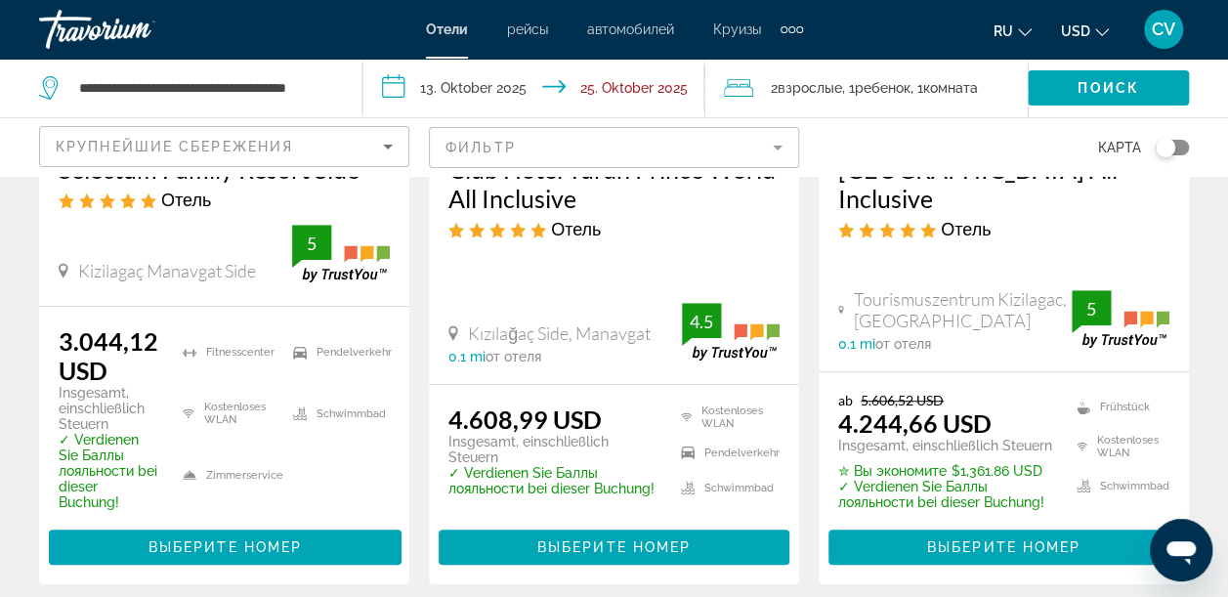
scroll to position [423, 0]
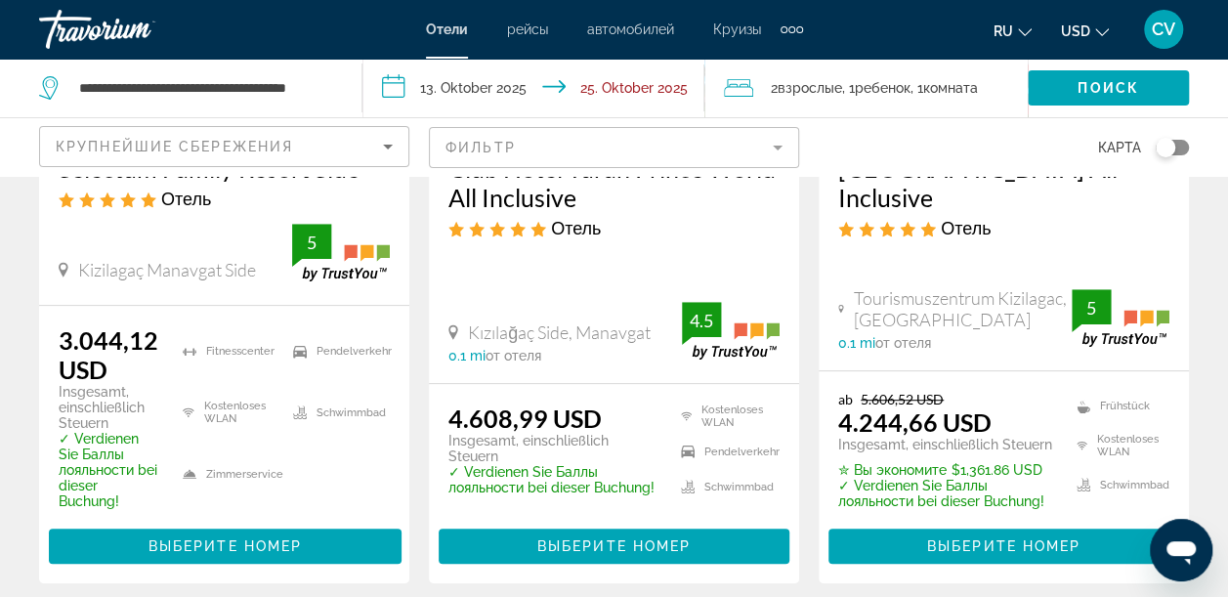
click at [1090, 28] on button "USD USD ($) MXN (Mex$) CAD (Can$) GBP (£) EUR (€) AUD (A$) NZD (NZ$) CNY (CN¥)" at bounding box center [1085, 31] width 48 height 28
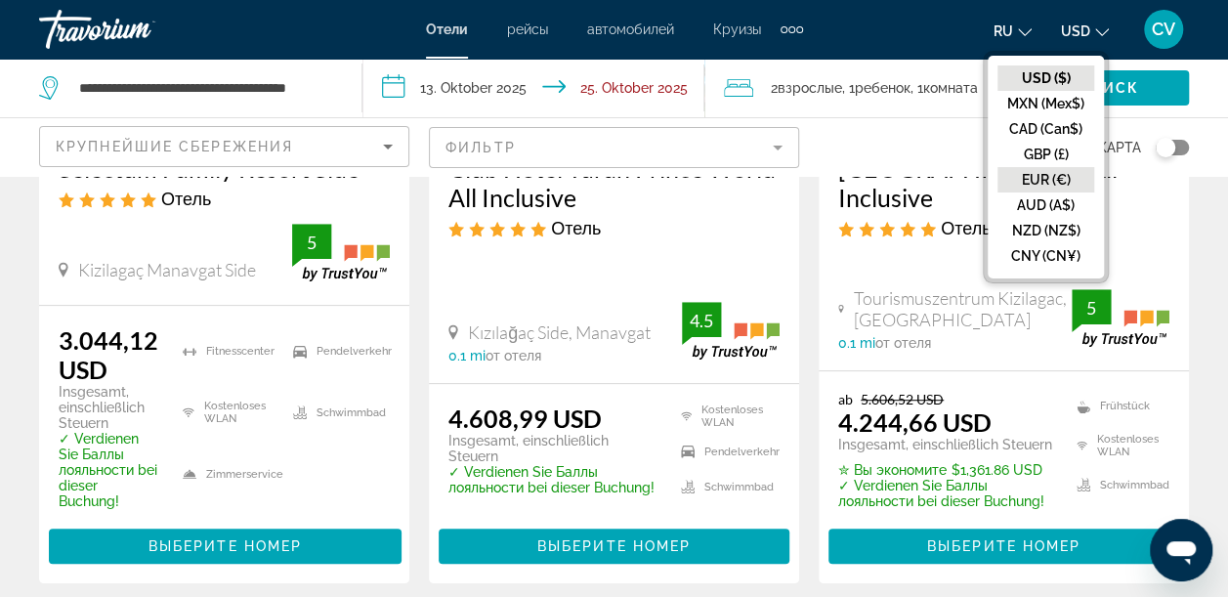
click at [1049, 171] on button "EUR (€)" at bounding box center [1045, 179] width 97 height 25
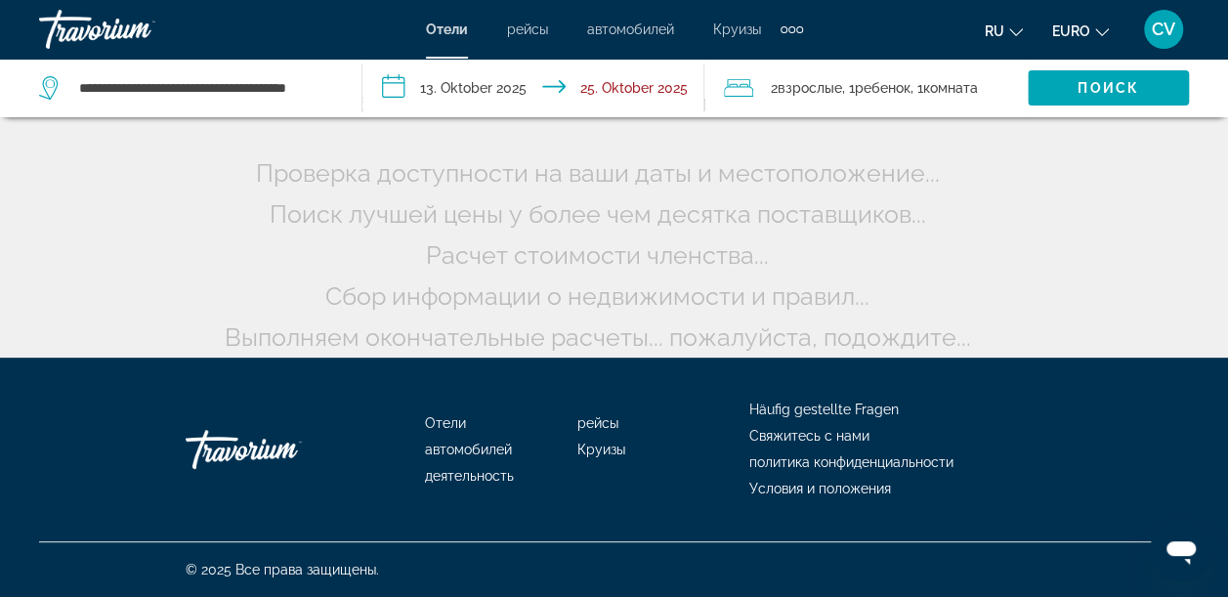
scroll to position [190, 0]
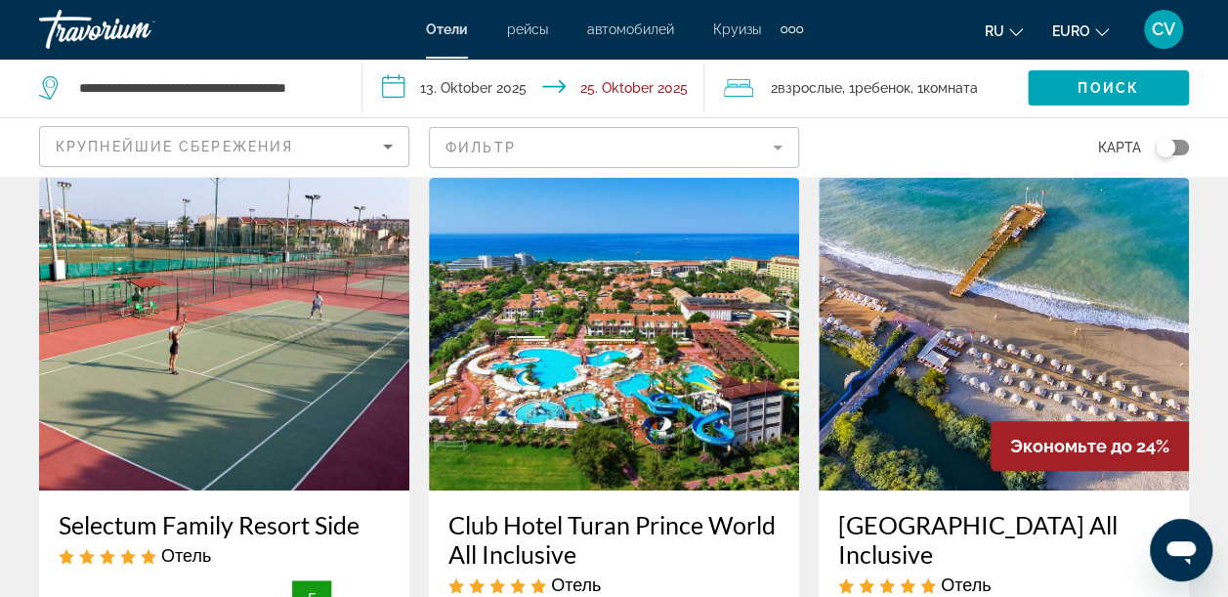
scroll to position [64, 0]
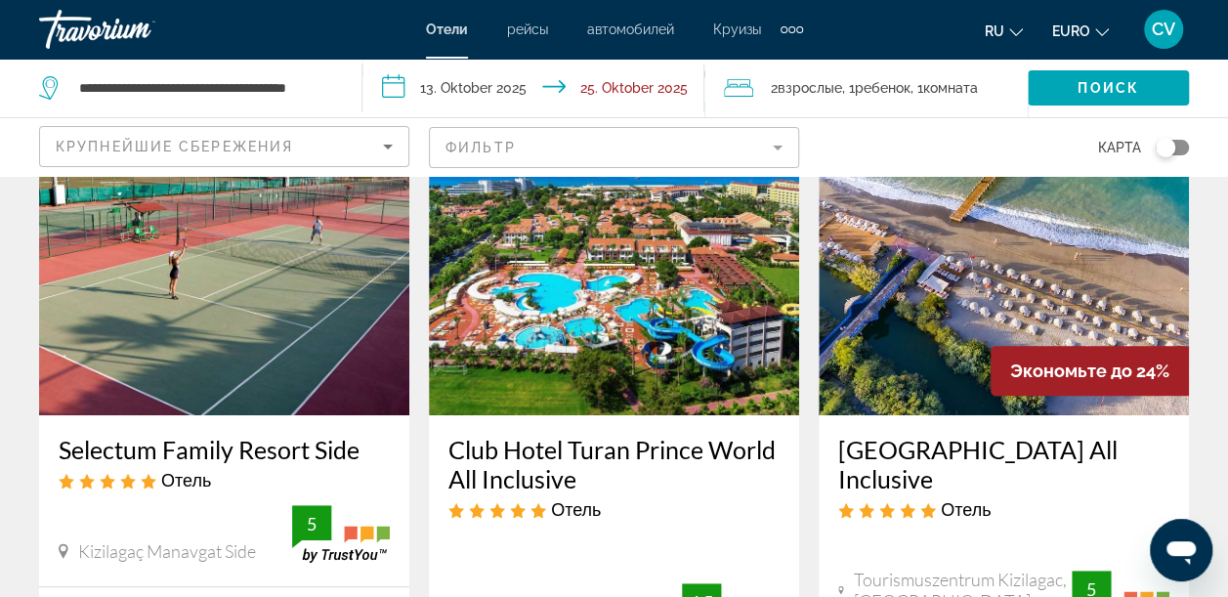
scroll to position [130, 0]
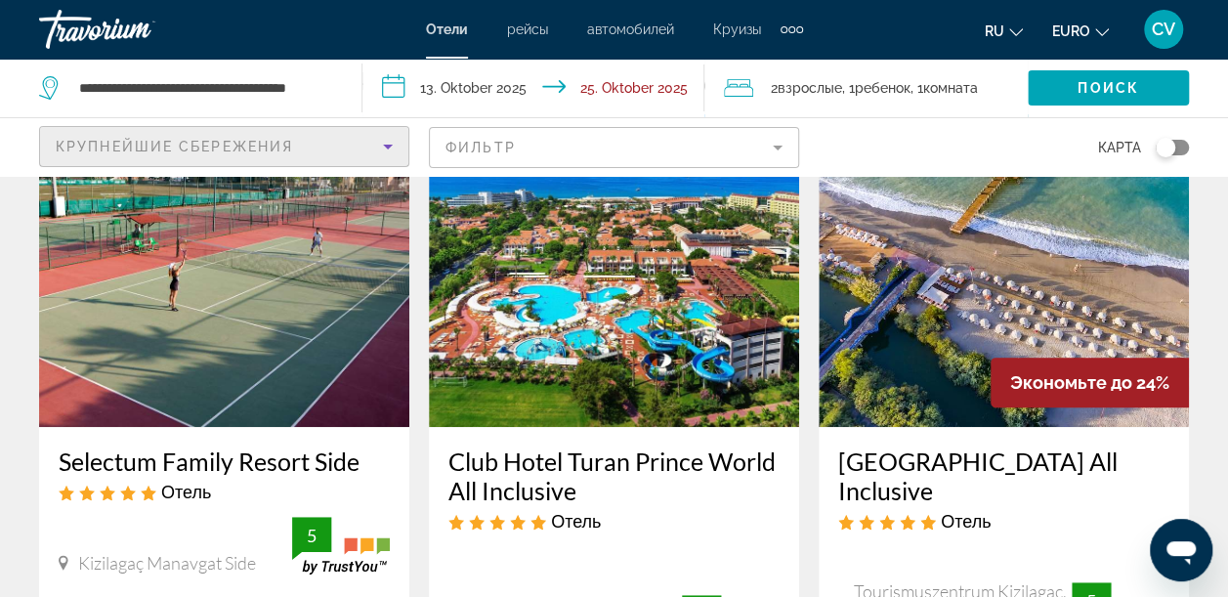
click at [322, 147] on div "Крупнейшие сбережения" at bounding box center [219, 146] width 327 height 23
